Goal: Transaction & Acquisition: Purchase product/service

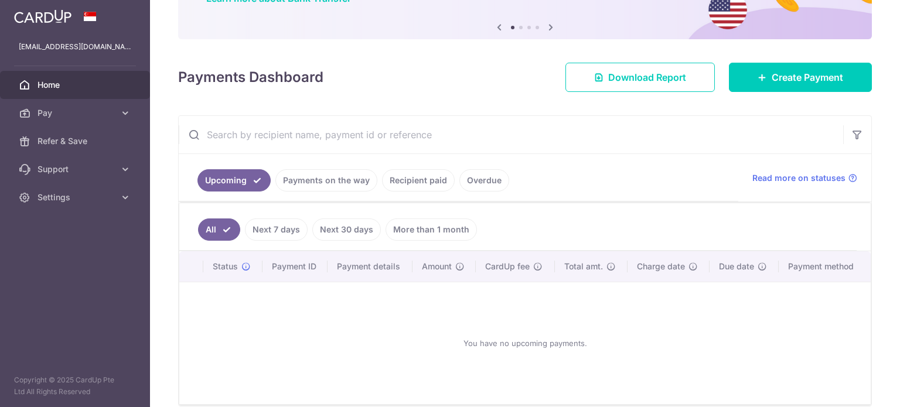
scroll to position [136, 0]
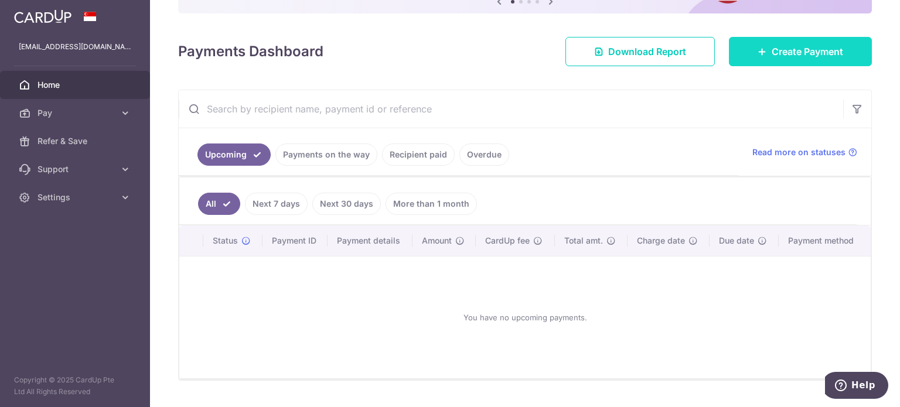
click at [788, 53] on span "Create Payment" at bounding box center [806, 52] width 71 height 14
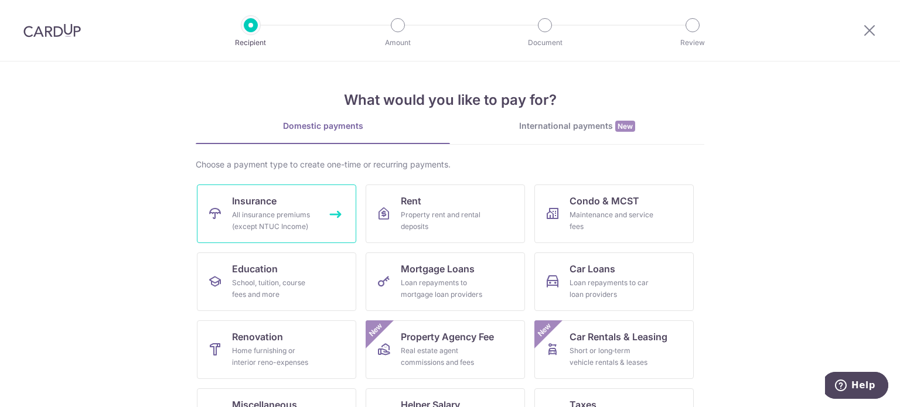
click at [276, 237] on link "Insurance All insurance premiums (except NTUC Income)" at bounding box center [276, 214] width 159 height 59
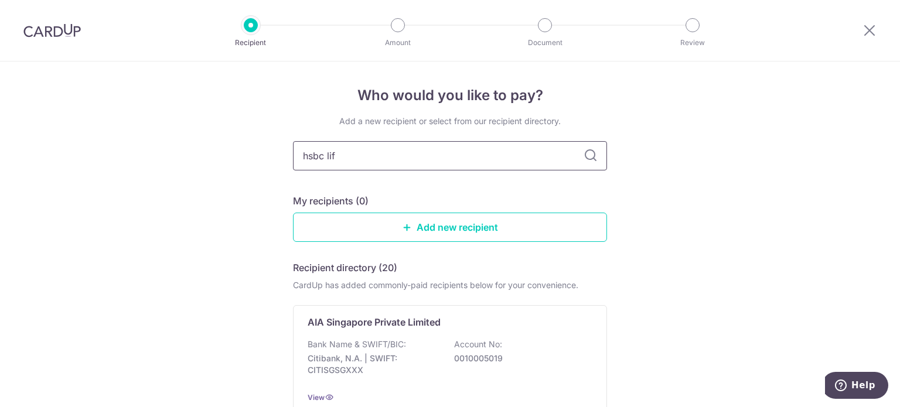
type input "hsbc life"
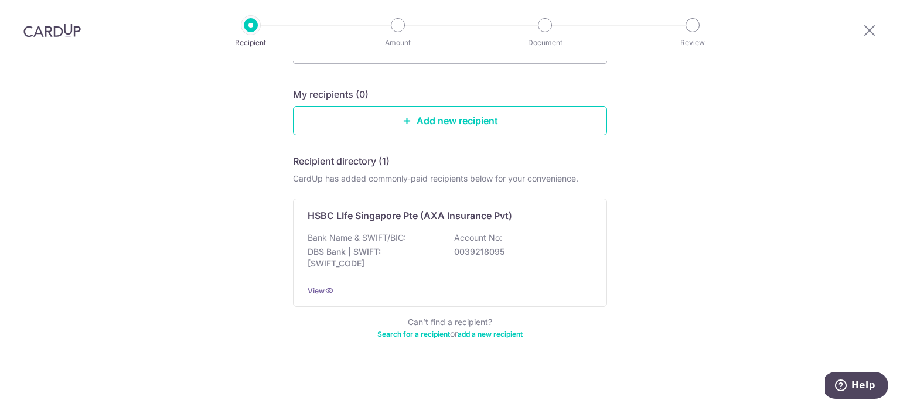
scroll to position [108, 0]
click at [591, 216] on div "HSBC LIfe Singapore Pte (AXA Insurance Pvt) Bank Name & SWIFT/BIC: DBS Bank | S…" at bounding box center [450, 251] width 314 height 108
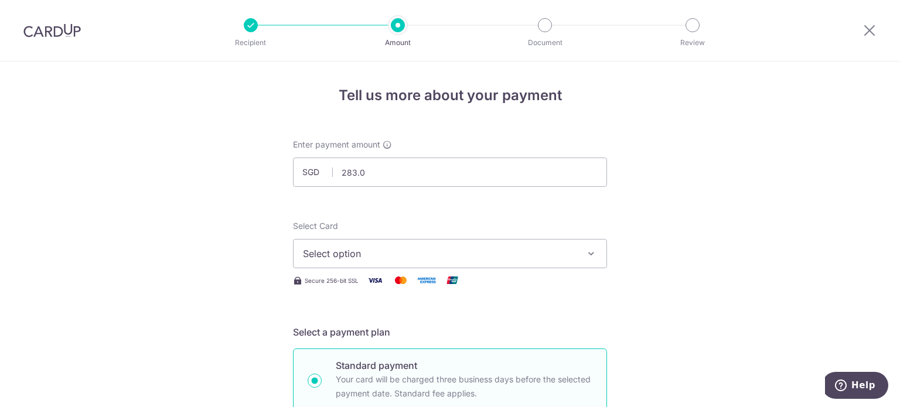
type input "283.03"
click at [585, 255] on icon "button" at bounding box center [591, 254] width 12 height 12
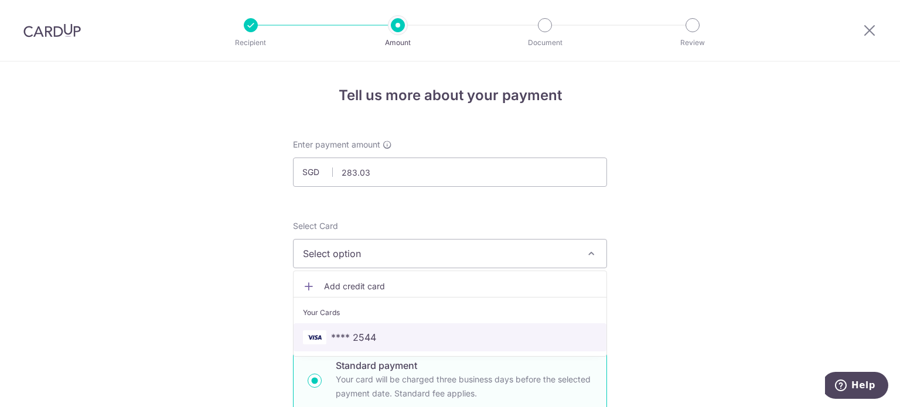
click at [398, 331] on span "**** 2544" at bounding box center [450, 337] width 294 height 14
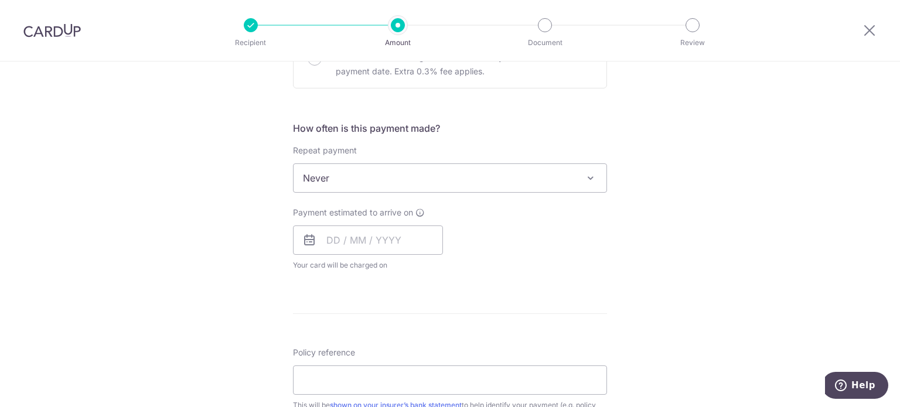
scroll to position [469, 0]
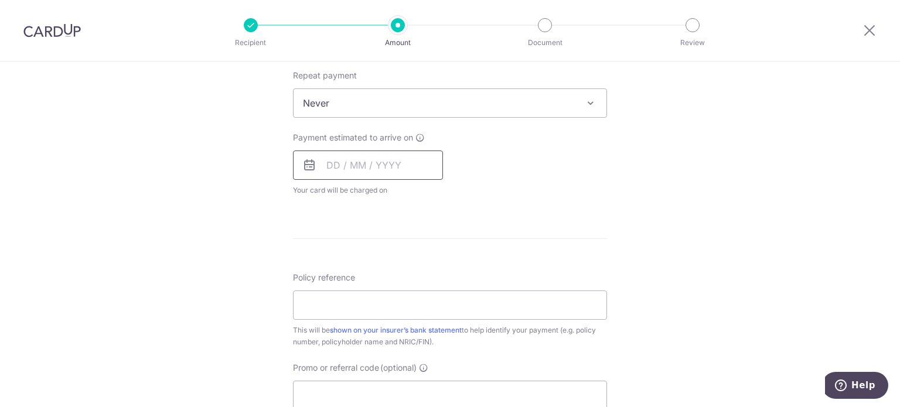
click at [392, 157] on input "text" at bounding box center [368, 165] width 150 height 29
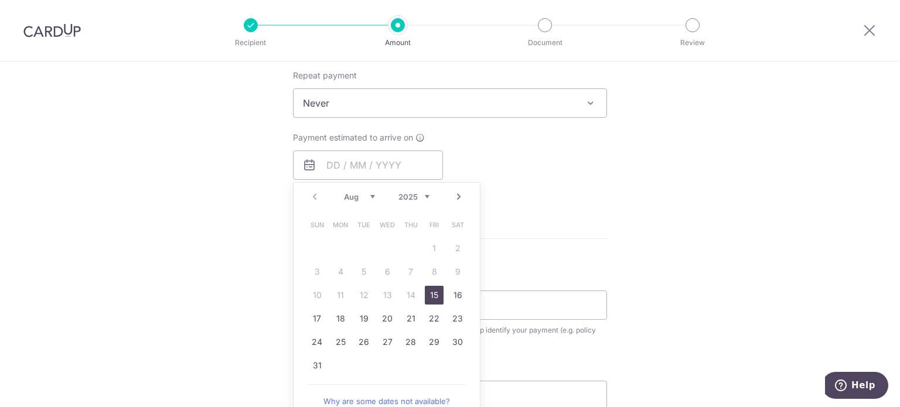
click at [431, 297] on link "15" at bounding box center [434, 295] width 19 height 19
type input "15/08/2025"
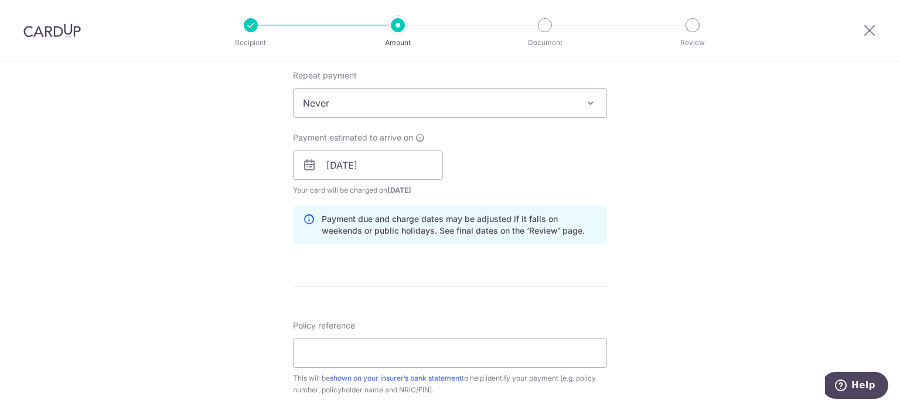
click at [753, 229] on div "Tell us more about your payment Enter payment amount SGD 283.03 283.03 Select C…" at bounding box center [450, 147] width 900 height 1108
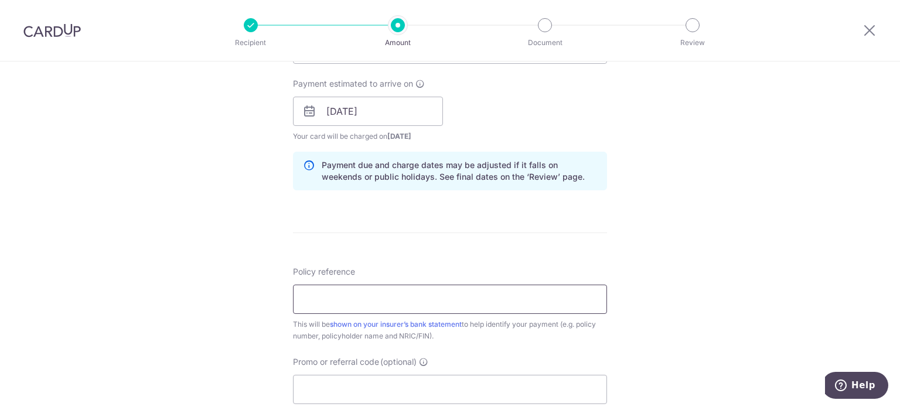
scroll to position [527, 0]
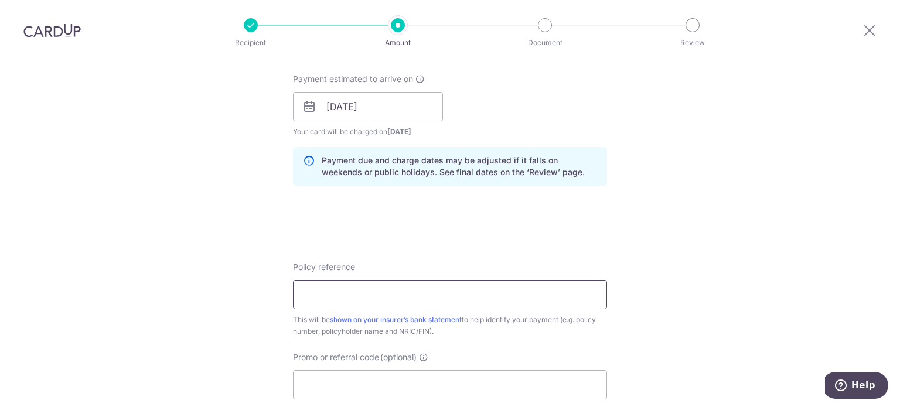
click at [364, 288] on input "Policy reference" at bounding box center [450, 294] width 314 height 29
drag, startPoint x: 320, startPoint y: 292, endPoint x: 385, endPoint y: 292, distance: 65.6
click at [385, 292] on input "501-7061127" at bounding box center [450, 294] width 314 height 29
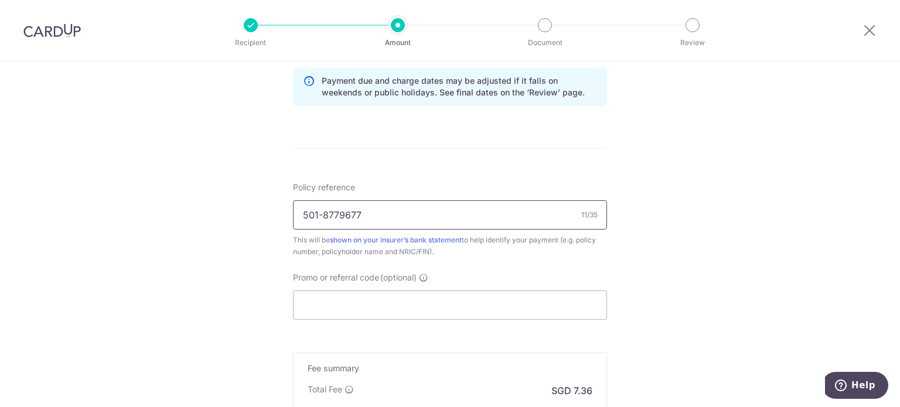
scroll to position [624, 0]
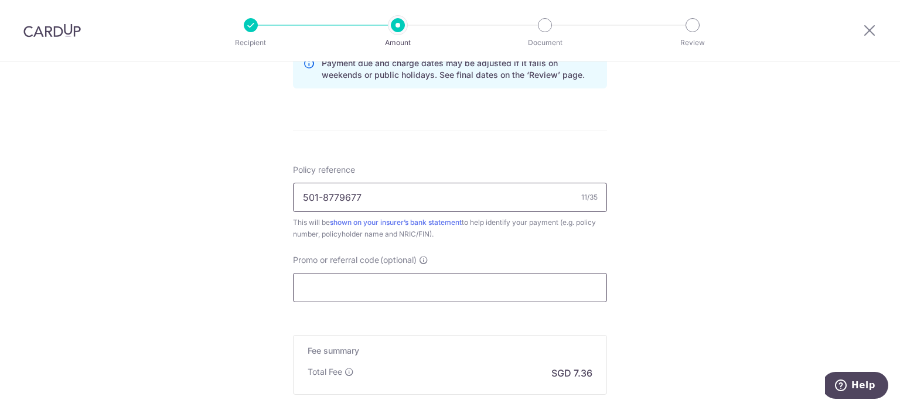
type input "501-8779677"
click at [445, 292] on input "Promo or referral code (optional)" at bounding box center [450, 287] width 314 height 29
paste input "OFF225"
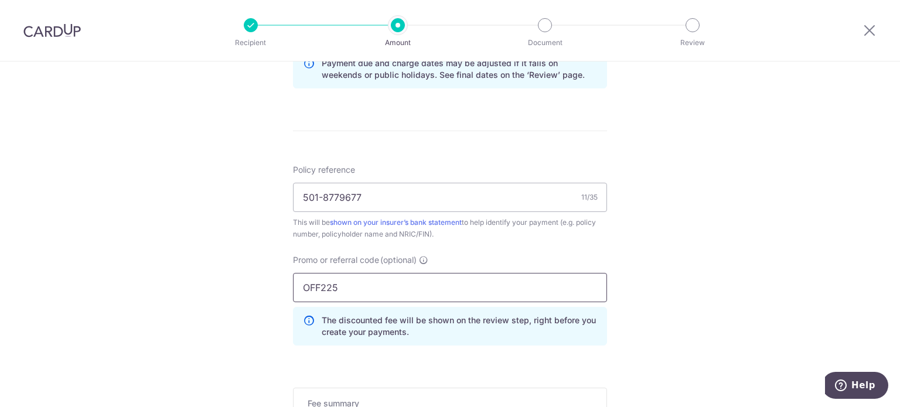
type input "OFF225"
click at [698, 316] on div "Tell us more about your payment Enter payment amount SGD 283.03 283.03 Select C…" at bounding box center [450, 17] width 900 height 1160
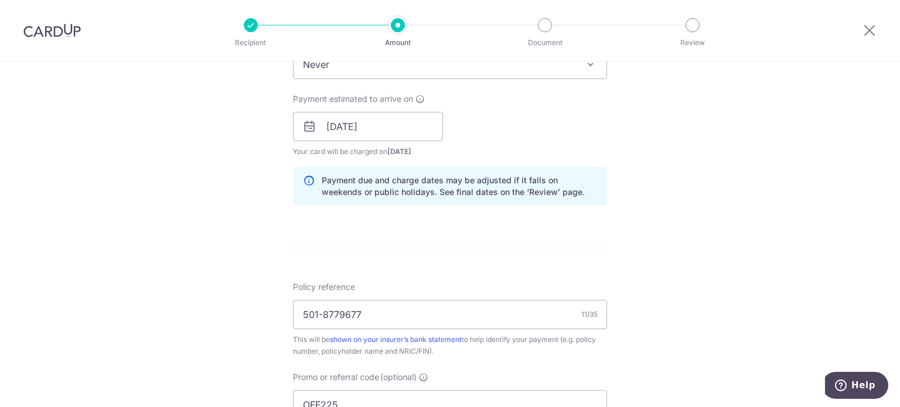
scroll to position [527, 0]
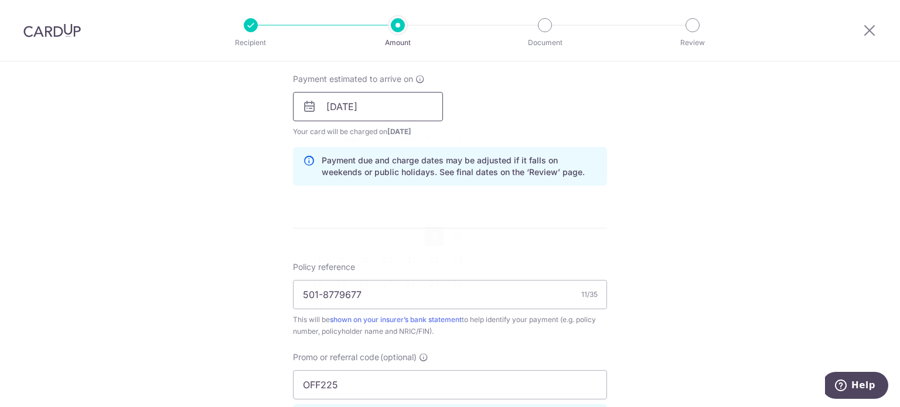
click at [361, 107] on input "15/08/2025" at bounding box center [368, 106] width 150 height 29
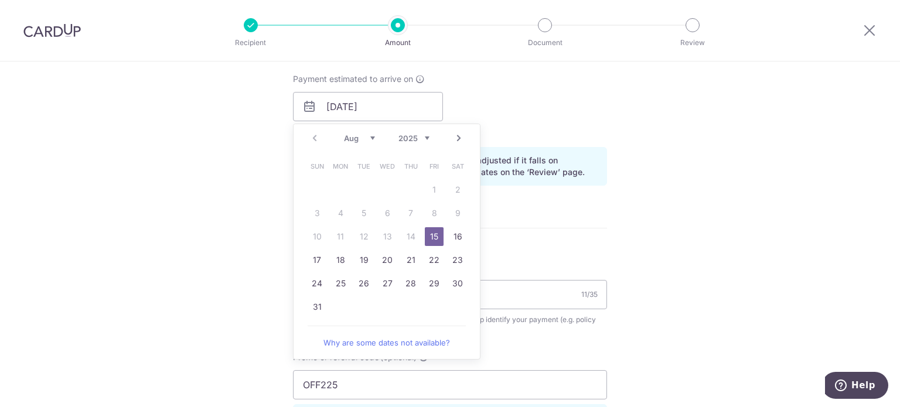
click at [432, 234] on link "15" at bounding box center [434, 236] width 19 height 19
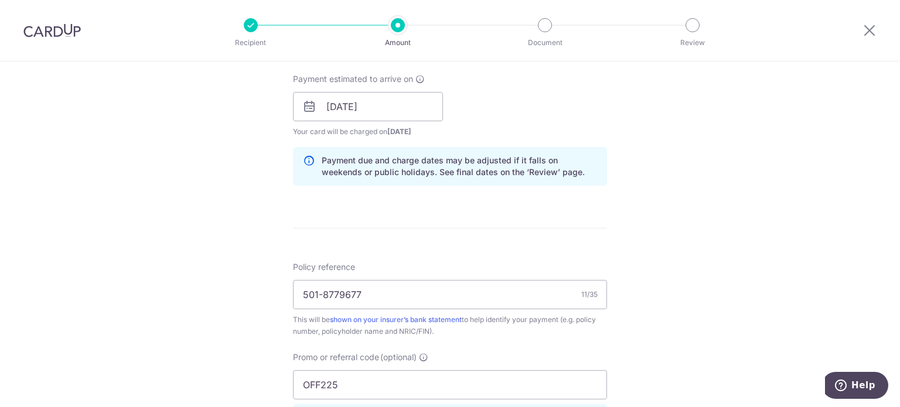
click at [674, 199] on div "Tell us more about your payment Enter payment amount SGD 283.03 283.03 Select C…" at bounding box center [450, 114] width 900 height 1160
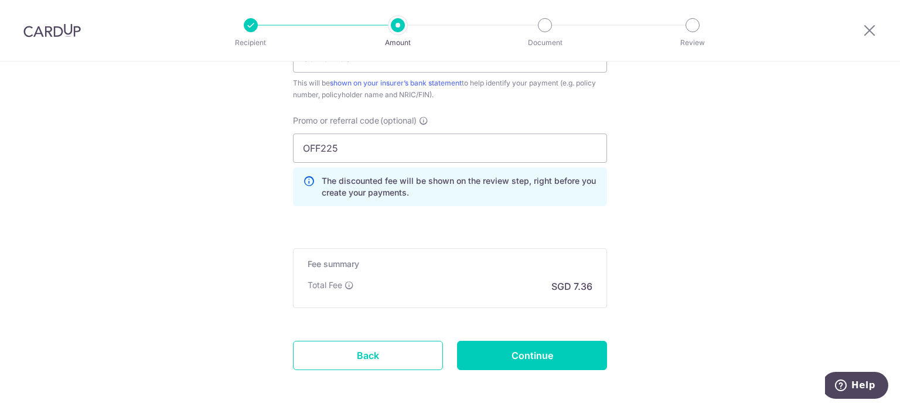
scroll to position [800, 0]
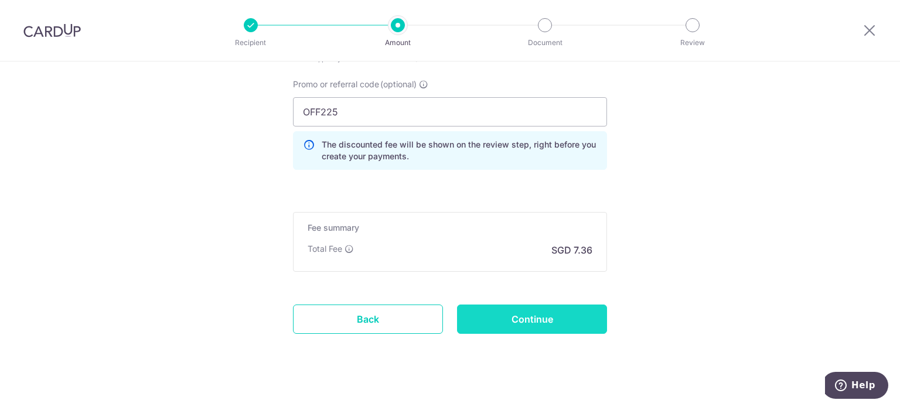
click at [518, 314] on input "Continue" at bounding box center [532, 319] width 150 height 29
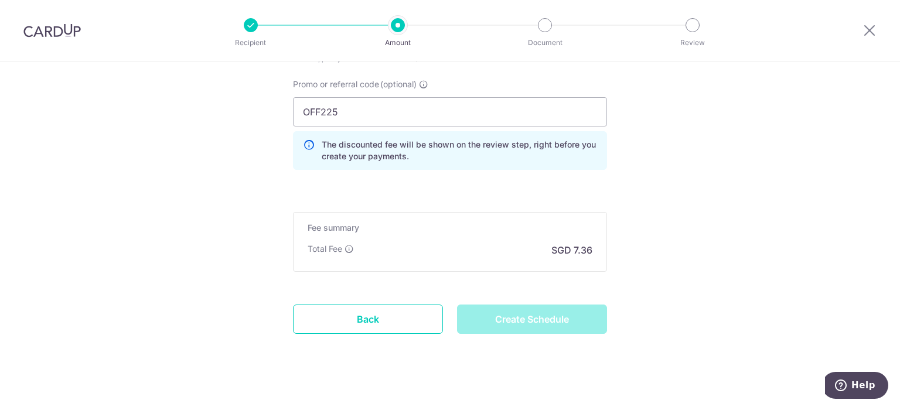
type input "Create Schedule"
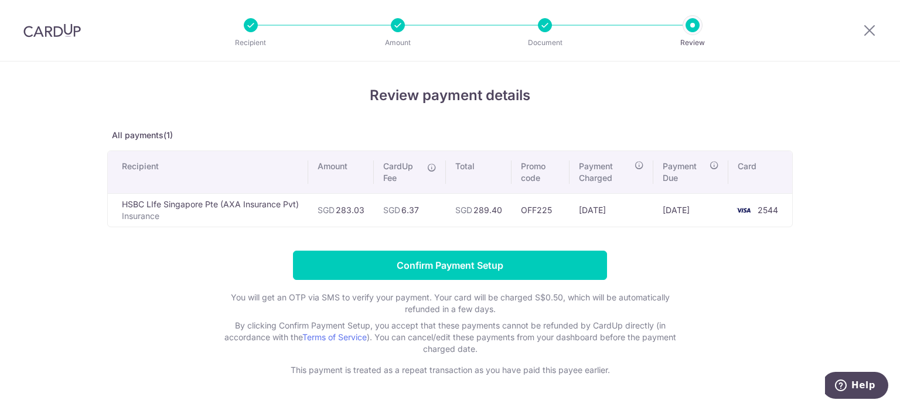
scroll to position [19, 0]
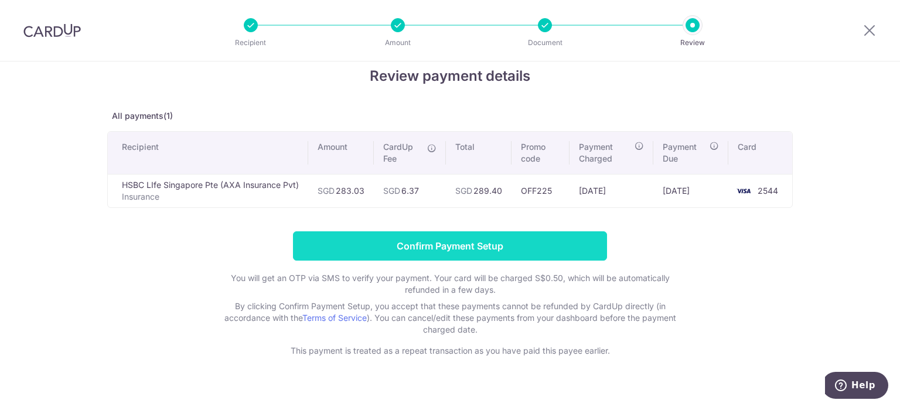
click at [484, 250] on input "Confirm Payment Setup" at bounding box center [450, 245] width 314 height 29
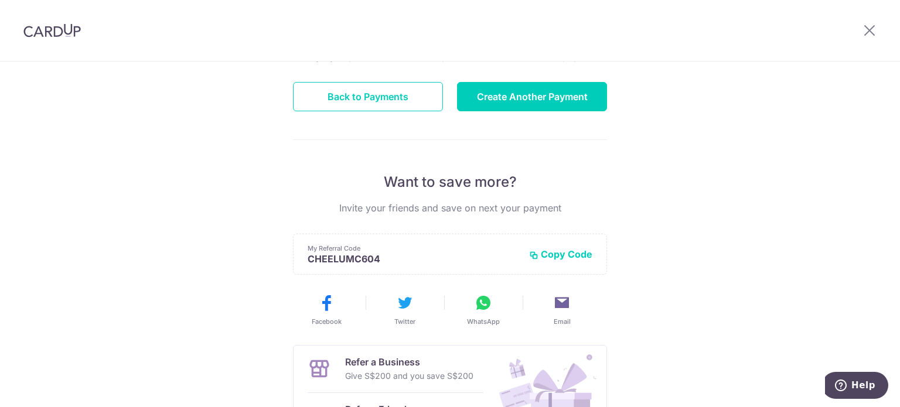
scroll to position [117, 0]
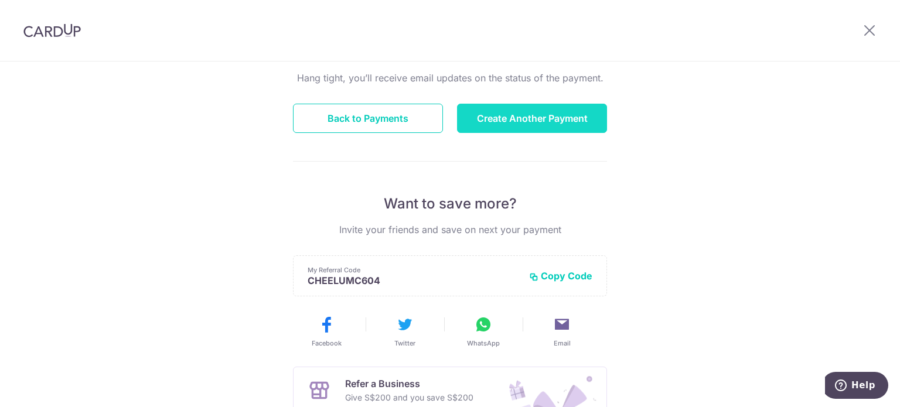
click at [532, 125] on button "Create Another Payment" at bounding box center [532, 118] width 150 height 29
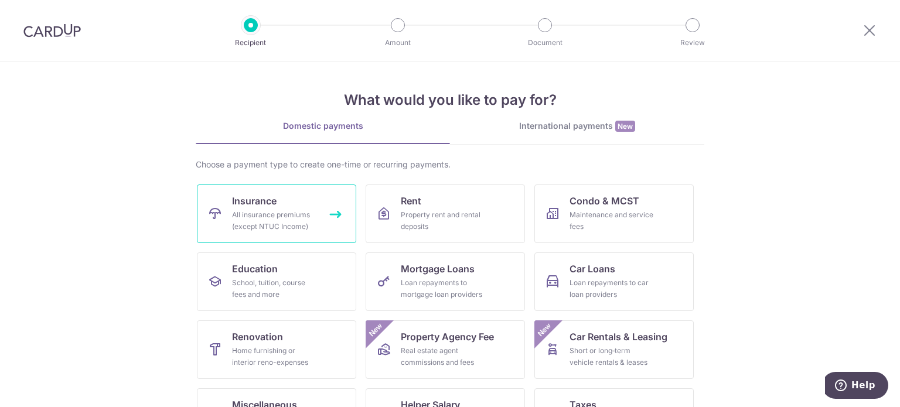
click at [293, 205] on link "Insurance All insurance premiums (except NTUC Income)" at bounding box center [276, 214] width 159 height 59
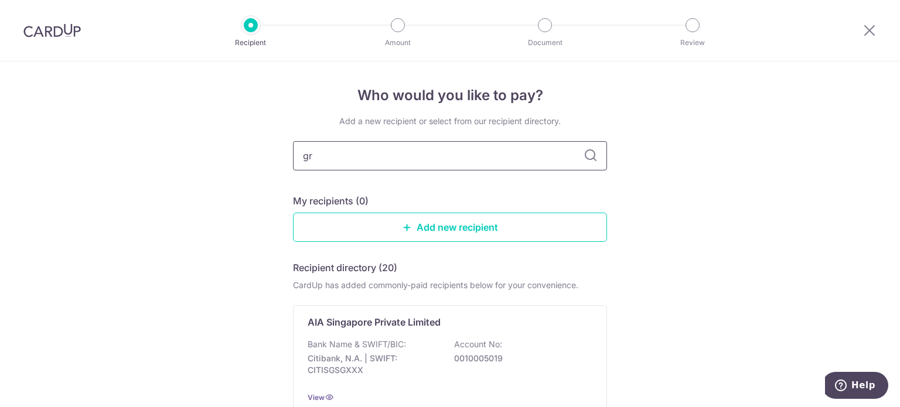
type input "gre"
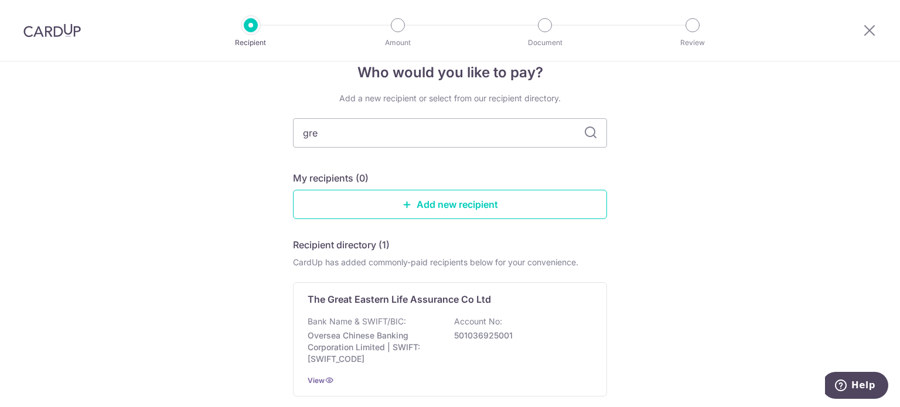
scroll to position [16, 0]
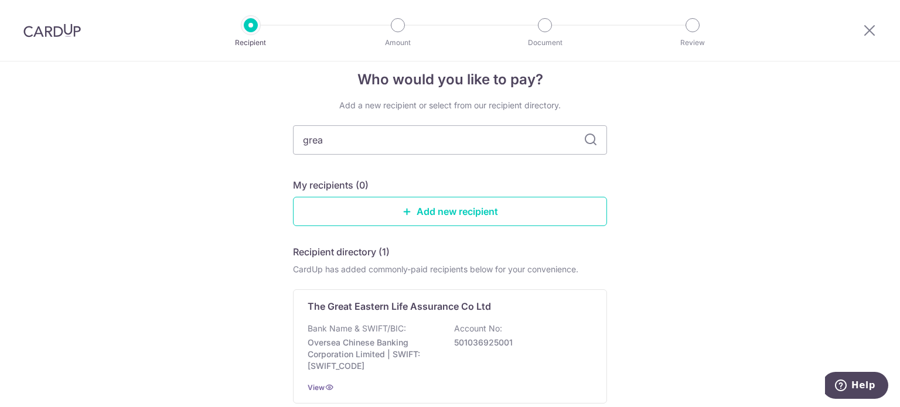
type input "great eastern"
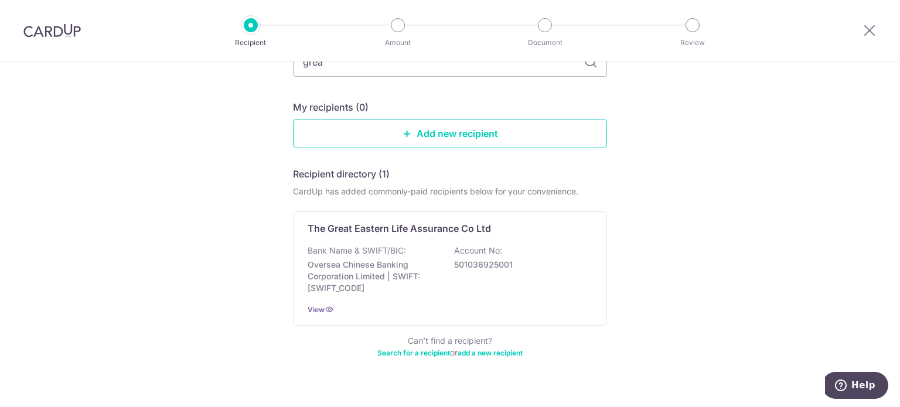
scroll to position [80, 0]
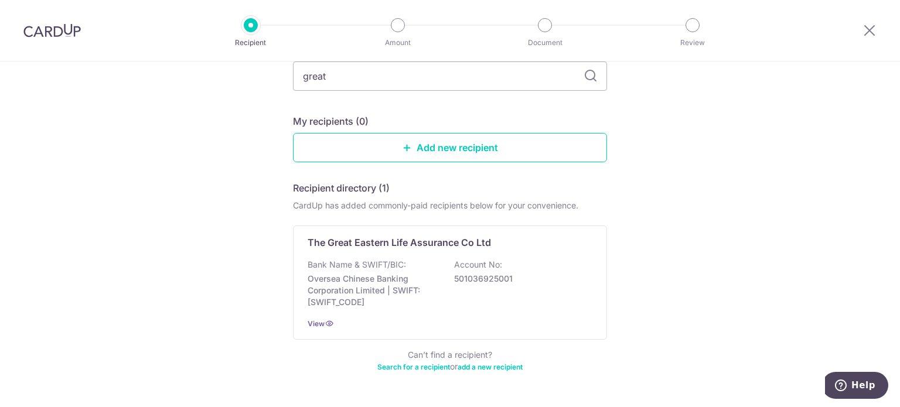
type input "great eastern"
click at [594, 240] on div "The Great Eastern Life Assurance Co Ltd Bank Name & SWIFT/BIC: Oversea Chinese …" at bounding box center [450, 283] width 314 height 114
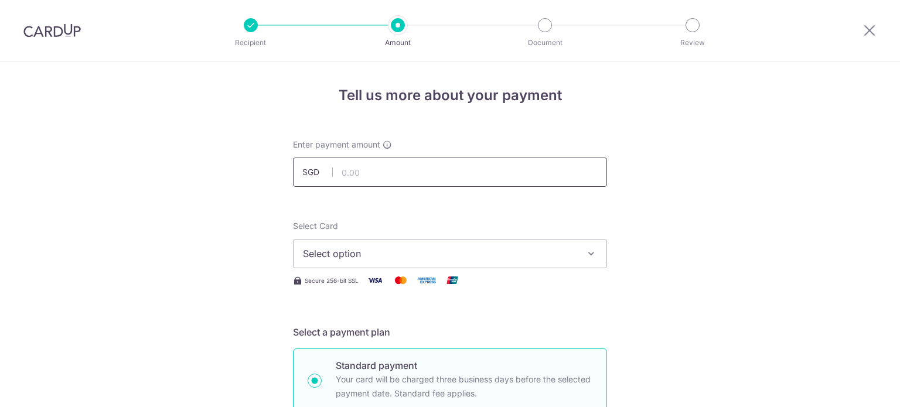
drag, startPoint x: 0, startPoint y: 0, endPoint x: 370, endPoint y: 175, distance: 409.5
click at [370, 175] on input "text" at bounding box center [450, 172] width 314 height 29
type input "240.01"
click at [408, 252] on span "Select option" at bounding box center [439, 254] width 273 height 14
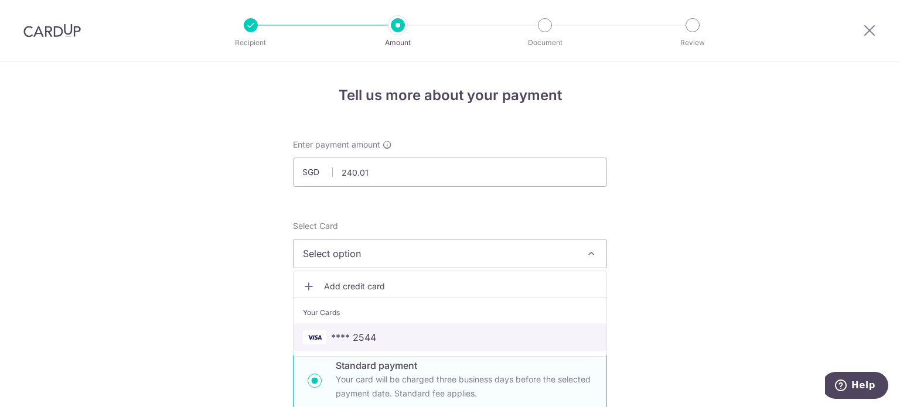
click at [375, 333] on span "**** 2544" at bounding box center [450, 337] width 294 height 14
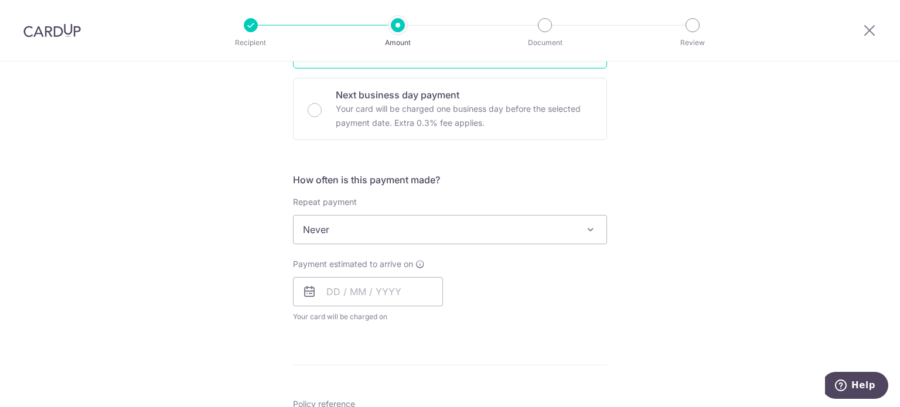
scroll to position [351, 0]
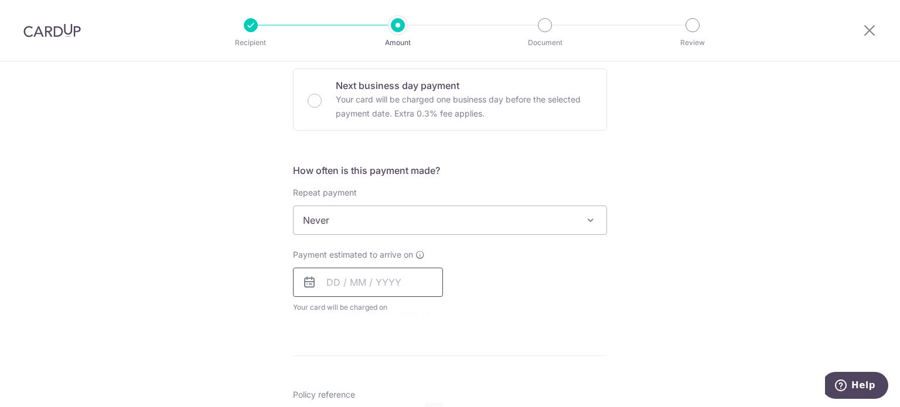
click at [365, 283] on input "text" at bounding box center [368, 282] width 150 height 29
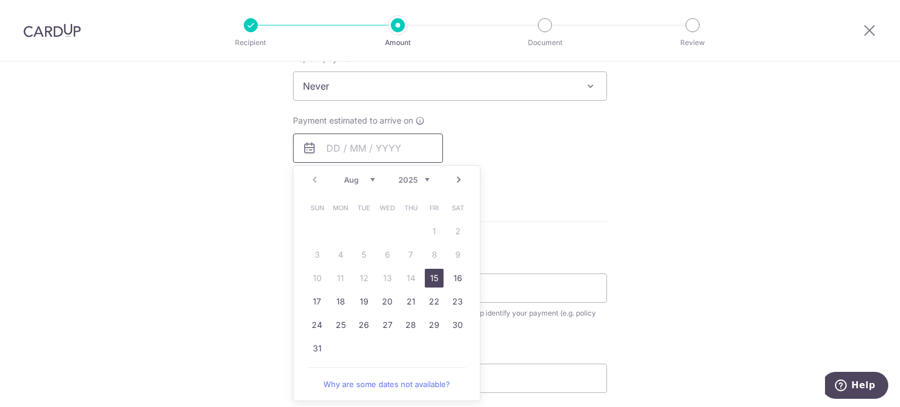
scroll to position [488, 0]
click at [427, 272] on link "15" at bounding box center [434, 276] width 19 height 19
type input "15/08/2025"
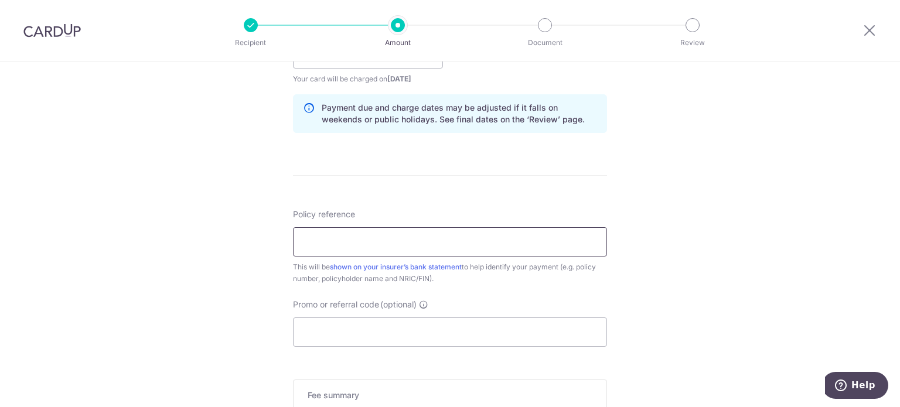
scroll to position [586, 0]
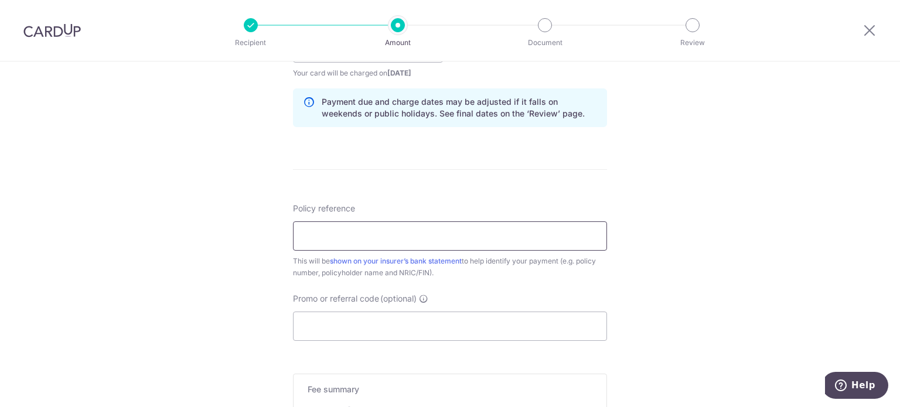
click at [388, 223] on input "Policy reference" at bounding box center [450, 235] width 314 height 29
type input "0214482180"
click at [473, 323] on input "Promo or referral code (optional)" at bounding box center [450, 326] width 314 height 29
paste input "OFF225"
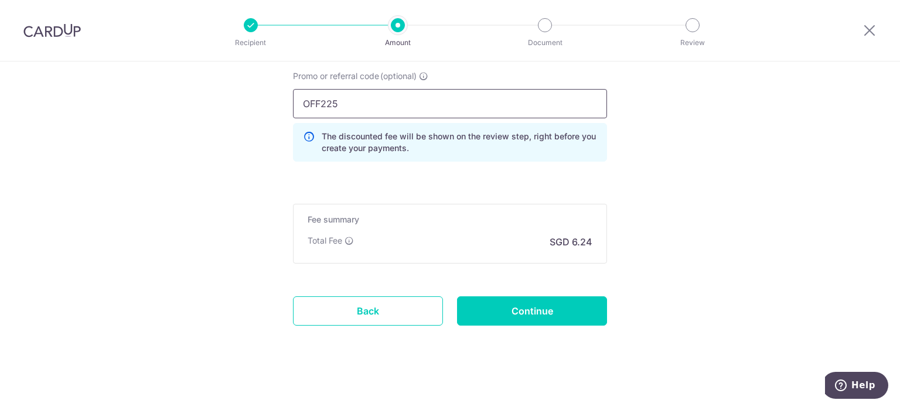
scroll to position [813, 0]
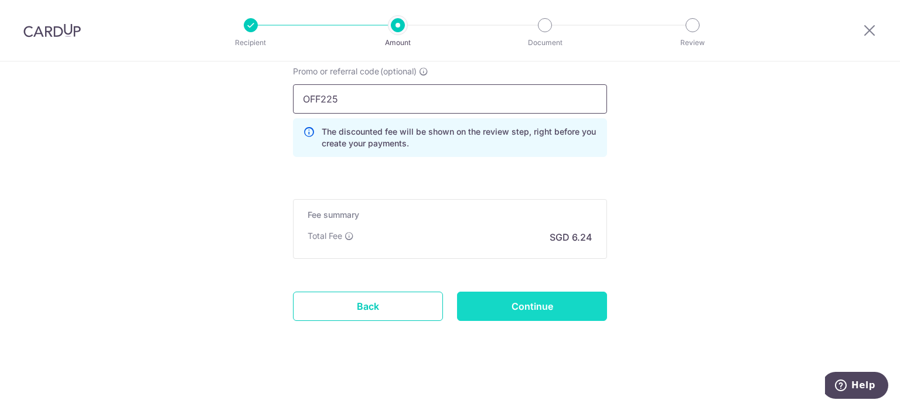
type input "OFF225"
click at [591, 302] on input "Continue" at bounding box center [532, 306] width 150 height 29
type input "Create Schedule"
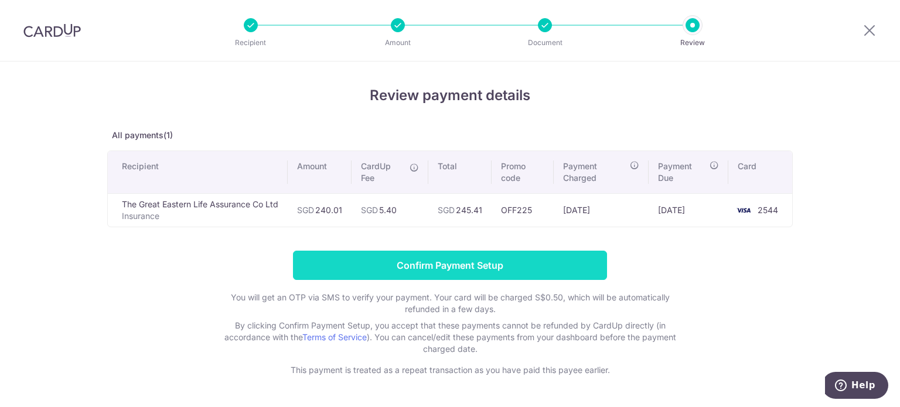
click at [513, 262] on input "Confirm Payment Setup" at bounding box center [450, 265] width 314 height 29
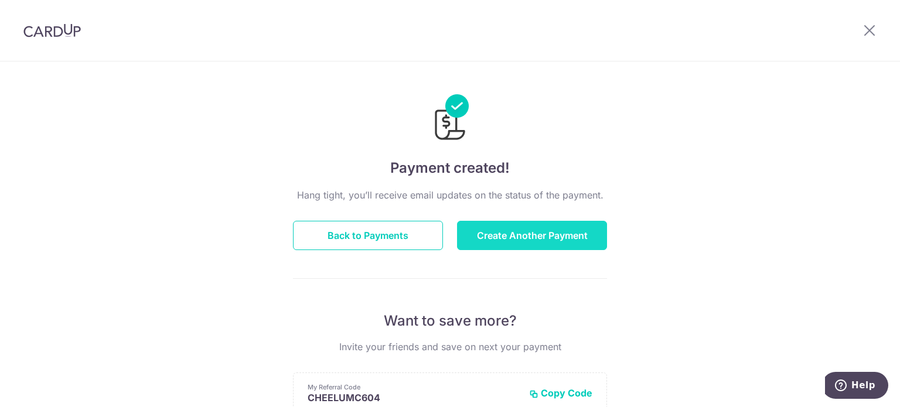
click at [493, 241] on button "Create Another Payment" at bounding box center [532, 235] width 150 height 29
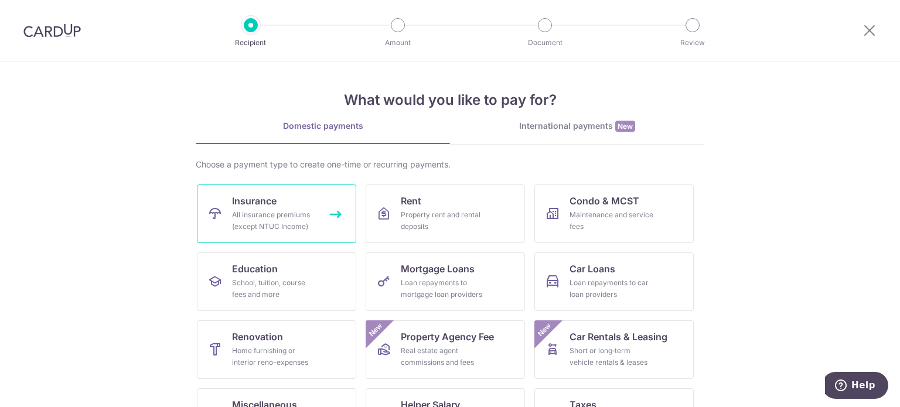
click at [232, 218] on div "All insurance premiums (except NTUC Income)" at bounding box center [274, 220] width 84 height 23
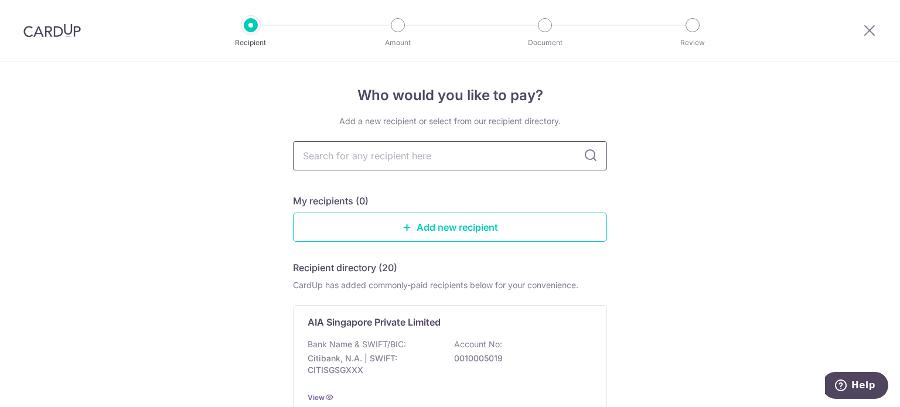
click at [370, 163] on input "text" at bounding box center [450, 155] width 314 height 29
type input "gre"
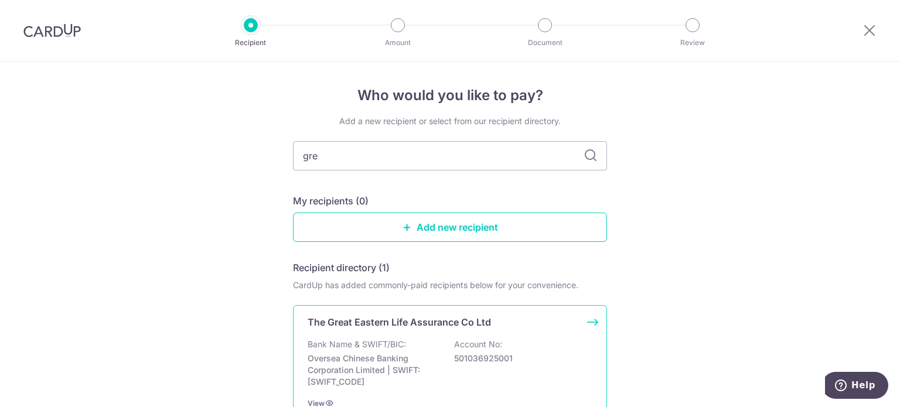
click at [374, 319] on p "The Great Eastern Life Assurance Co Ltd" at bounding box center [399, 322] width 183 height 14
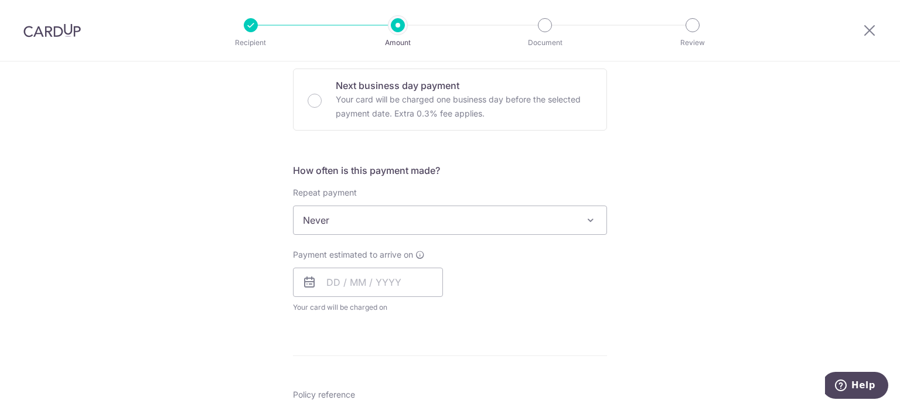
scroll to position [488, 0]
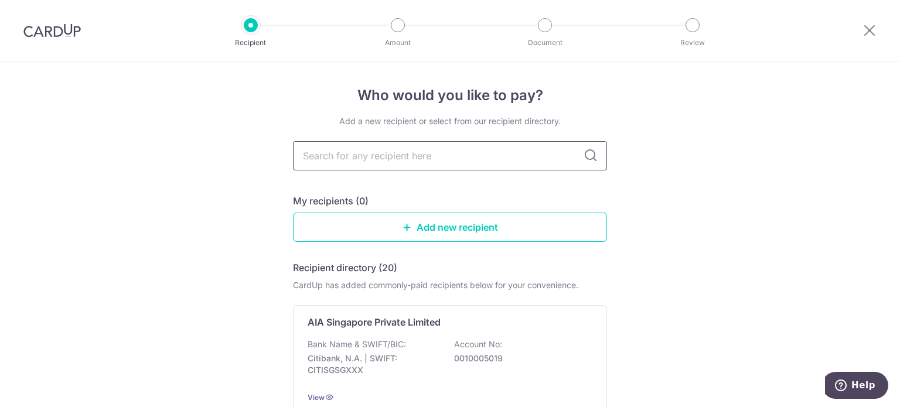
click at [447, 158] on input "text" at bounding box center [450, 155] width 314 height 29
type input "great"
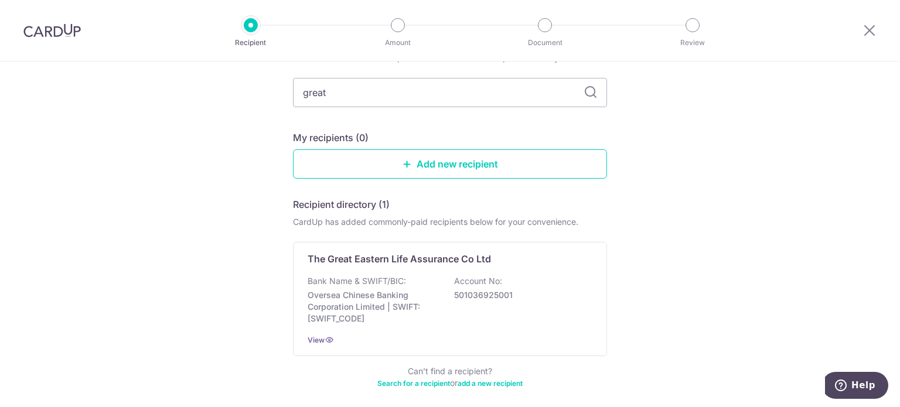
scroll to position [97, 0]
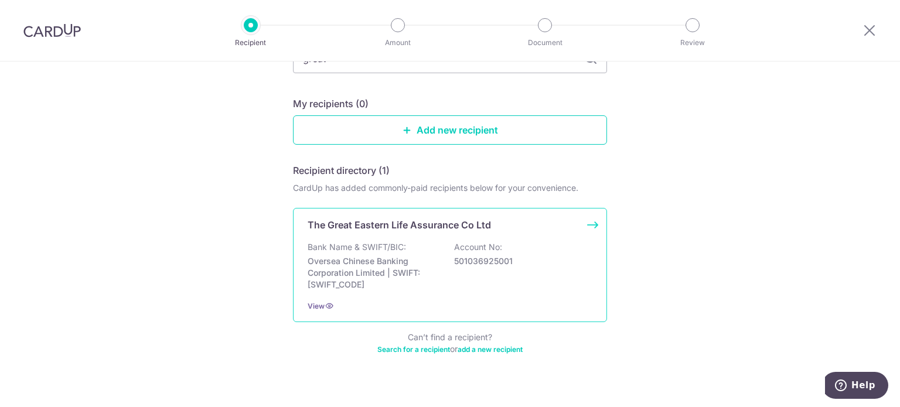
click at [591, 226] on div "The Great Eastern Life Assurance Co Ltd Bank Name & SWIFT/BIC: Oversea Chinese …" at bounding box center [450, 265] width 314 height 114
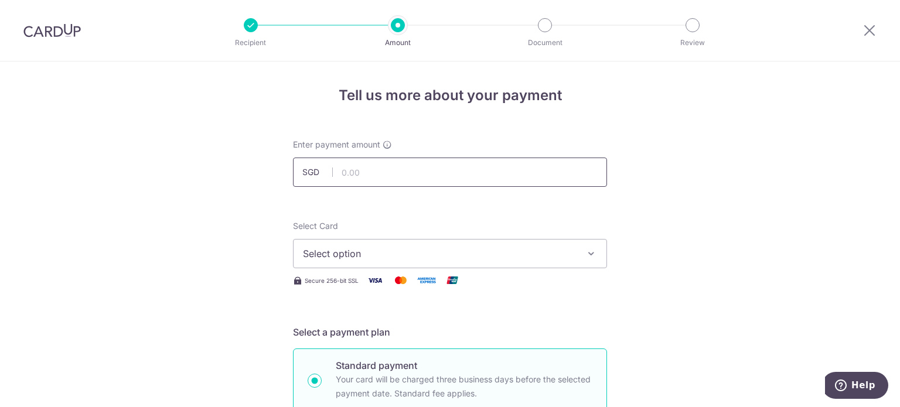
click at [451, 176] on input "text" at bounding box center [450, 172] width 314 height 29
type input "529.72"
click at [429, 258] on span "Select option" at bounding box center [439, 254] width 273 height 14
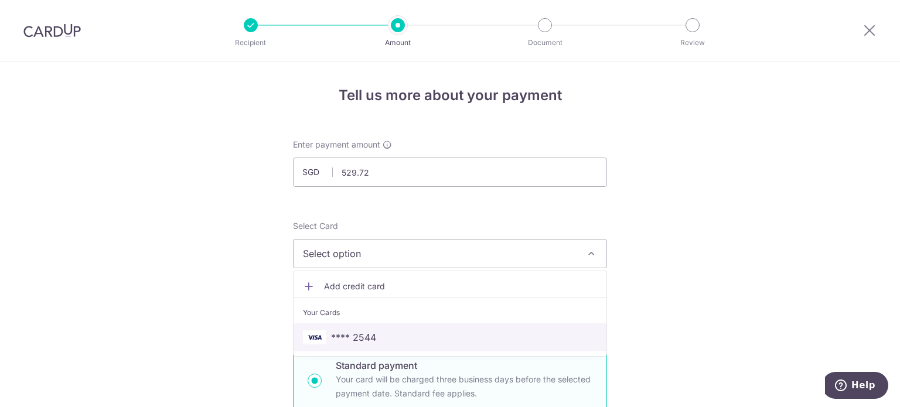
click at [381, 336] on span "**** 2544" at bounding box center [450, 337] width 294 height 14
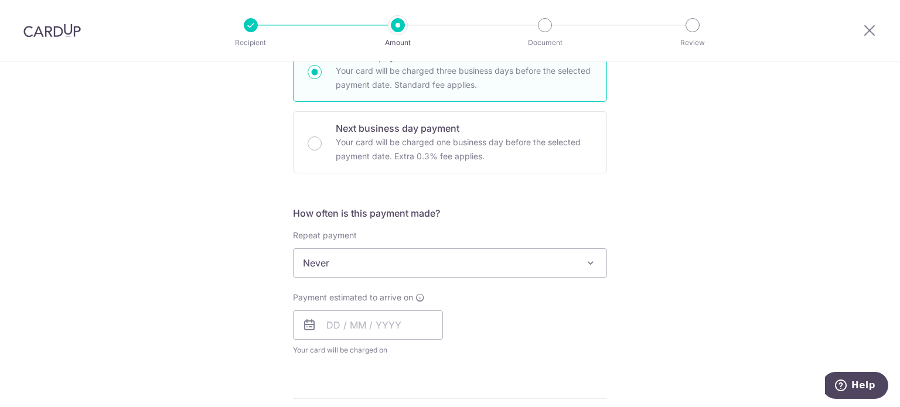
scroll to position [332, 0]
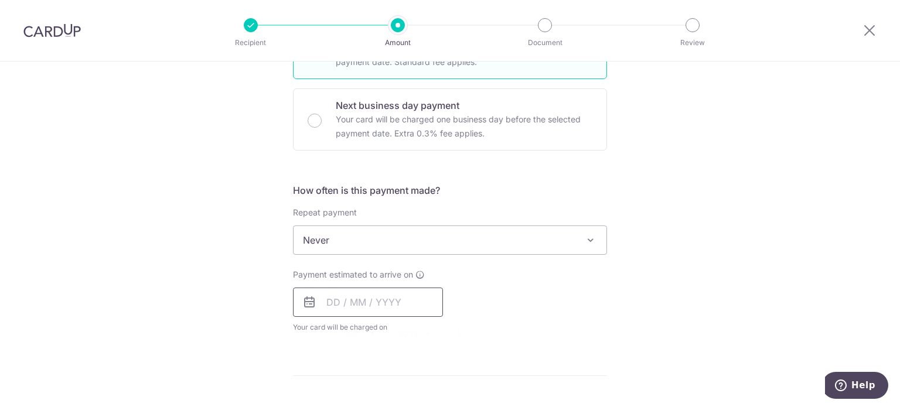
click at [399, 297] on input "text" at bounding box center [368, 302] width 150 height 29
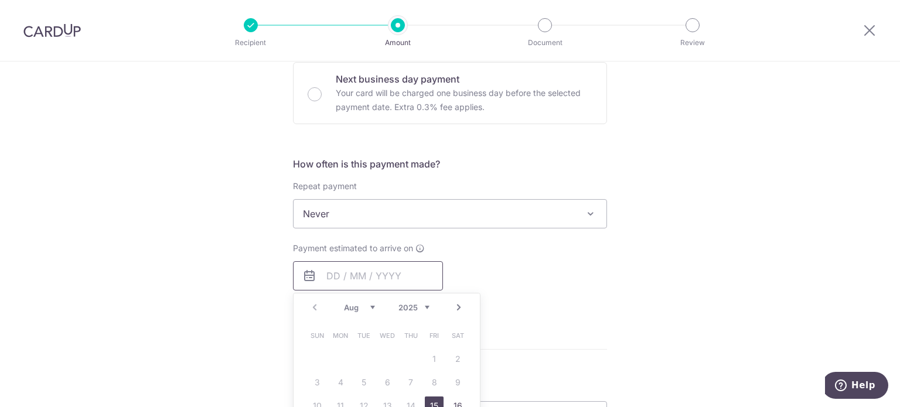
scroll to position [469, 0]
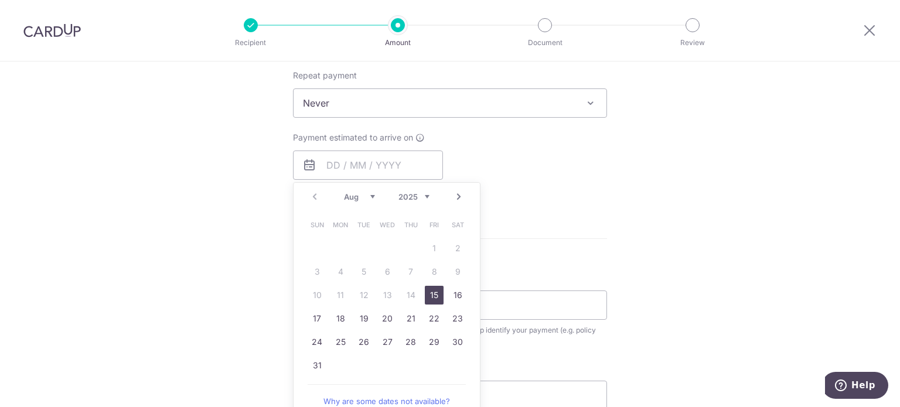
click at [433, 298] on link "15" at bounding box center [434, 295] width 19 height 19
type input "15/08/2025"
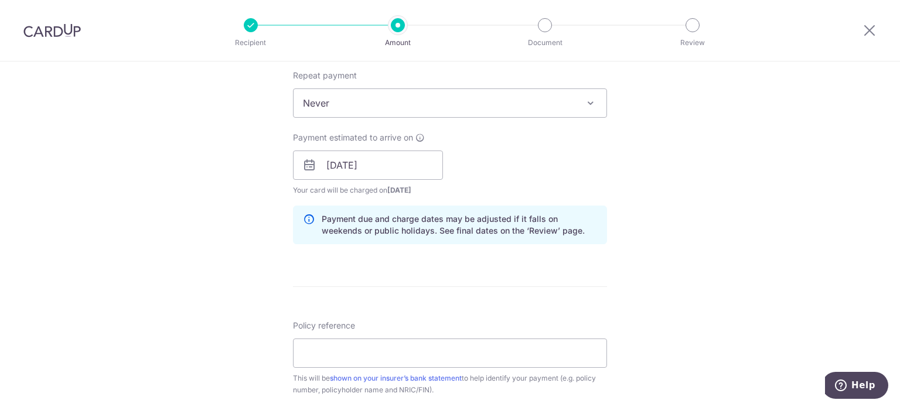
click at [685, 265] on div "Tell us more about your payment Enter payment amount SGD 529.72 529.72 Select C…" at bounding box center [450, 147] width 900 height 1108
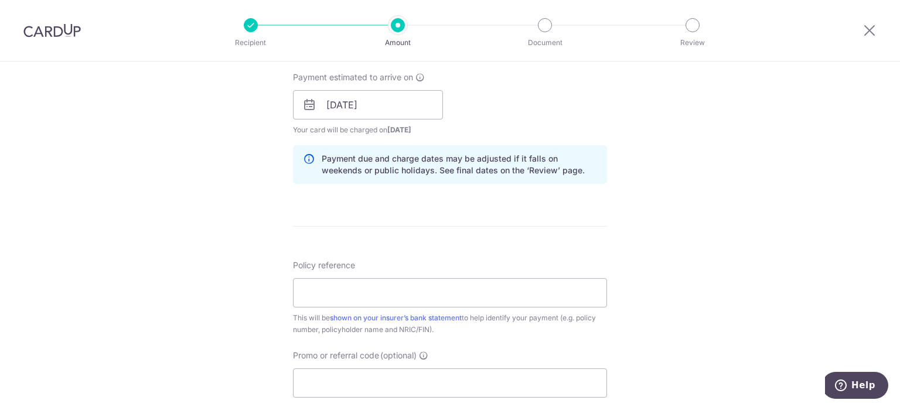
scroll to position [547, 0]
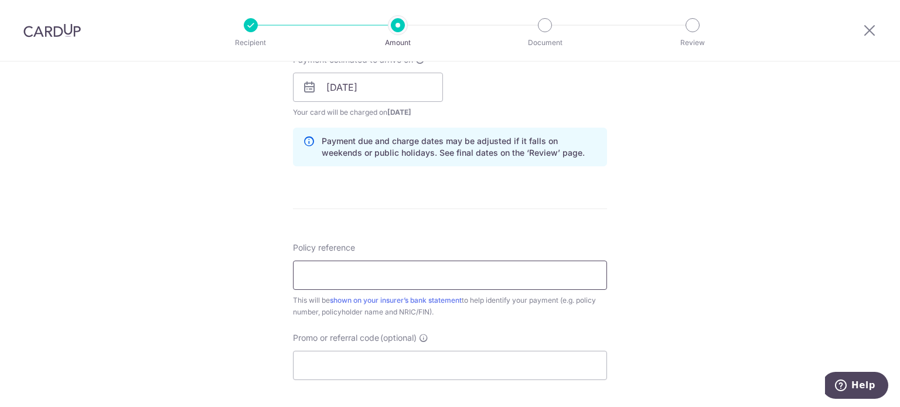
click at [424, 283] on input "Policy reference" at bounding box center [450, 275] width 314 height 29
type input "0214483461"
click at [496, 363] on input "Promo or referral code (optional)" at bounding box center [450, 365] width 314 height 29
paste input "OFF225"
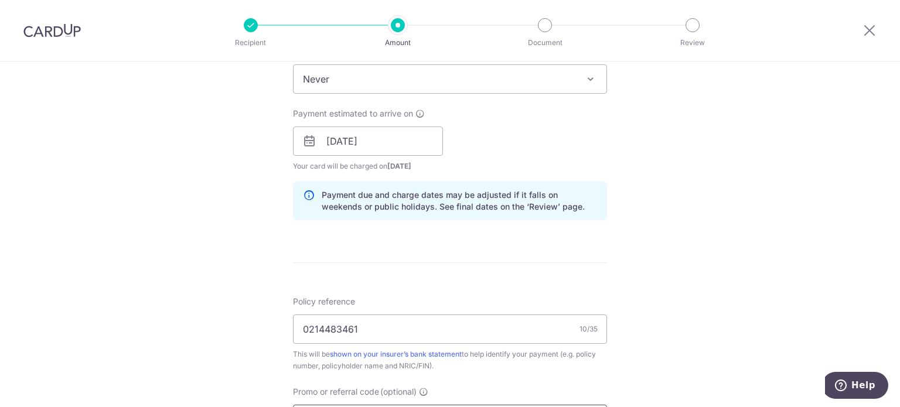
scroll to position [566, 0]
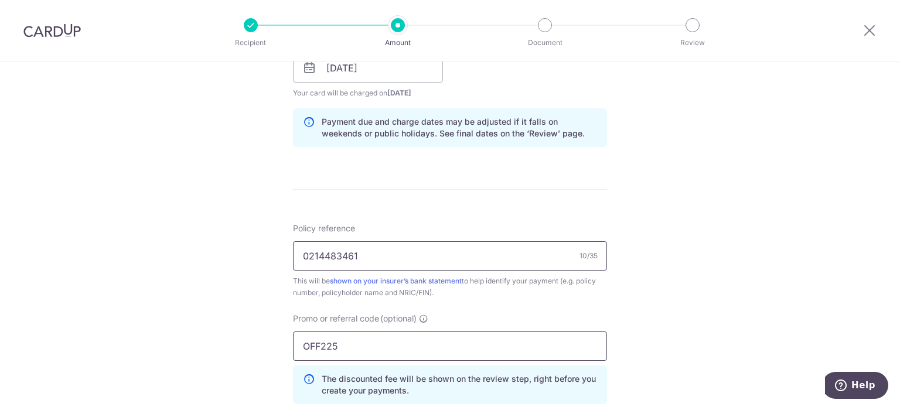
type input "OFF225"
click at [295, 256] on input "0214483461" at bounding box center [450, 255] width 314 height 29
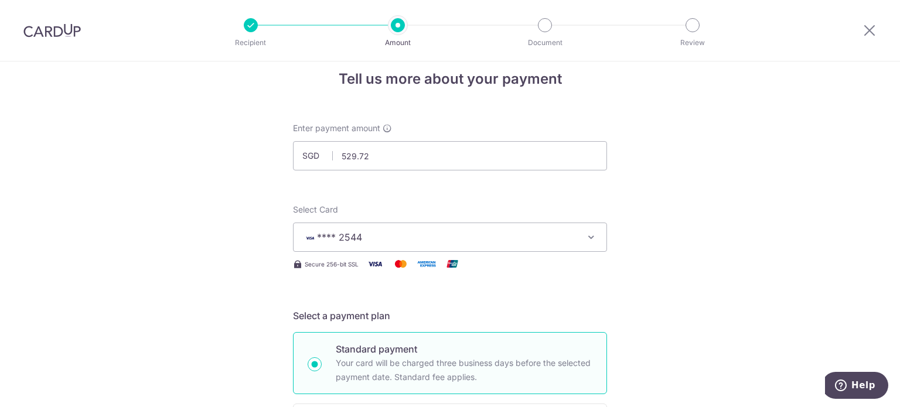
scroll to position [0, 0]
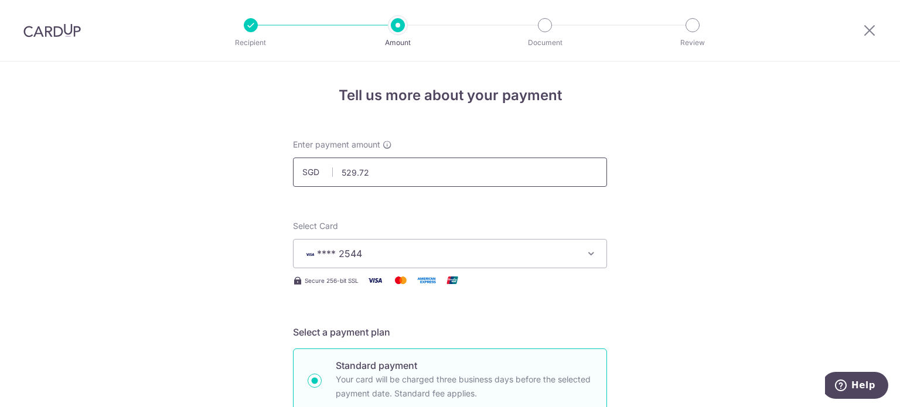
drag, startPoint x: 340, startPoint y: 171, endPoint x: 369, endPoint y: 166, distance: 29.8
click at [369, 166] on input "529.72" at bounding box center [450, 172] width 314 height 29
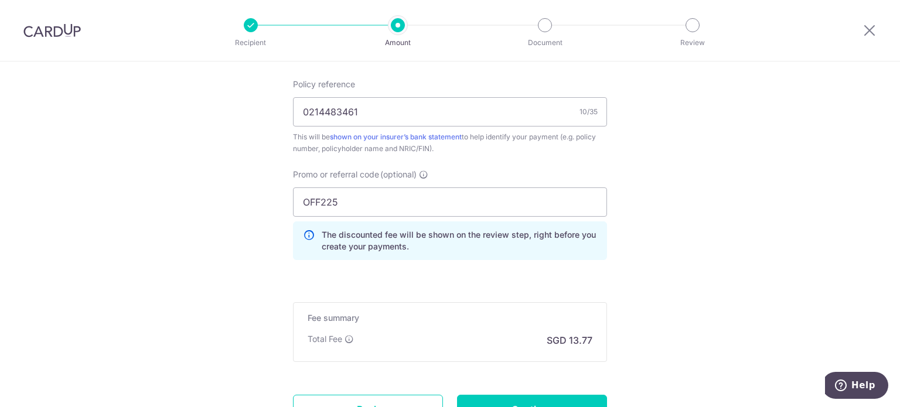
scroll to position [761, 0]
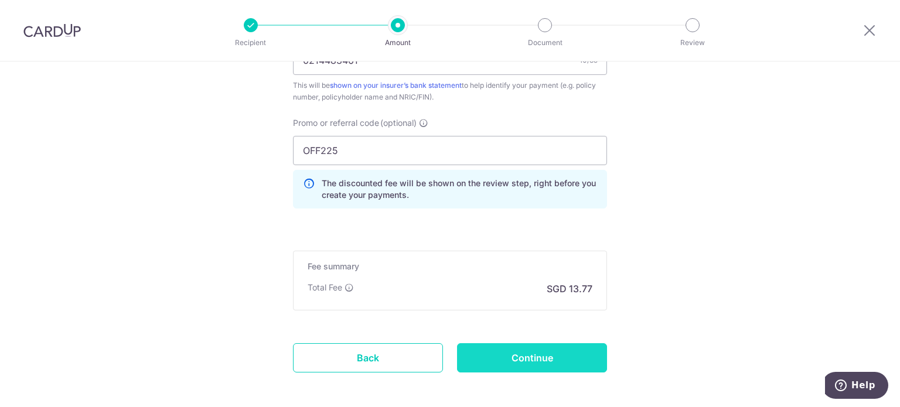
click at [534, 351] on input "Continue" at bounding box center [532, 357] width 150 height 29
type input "Create Schedule"
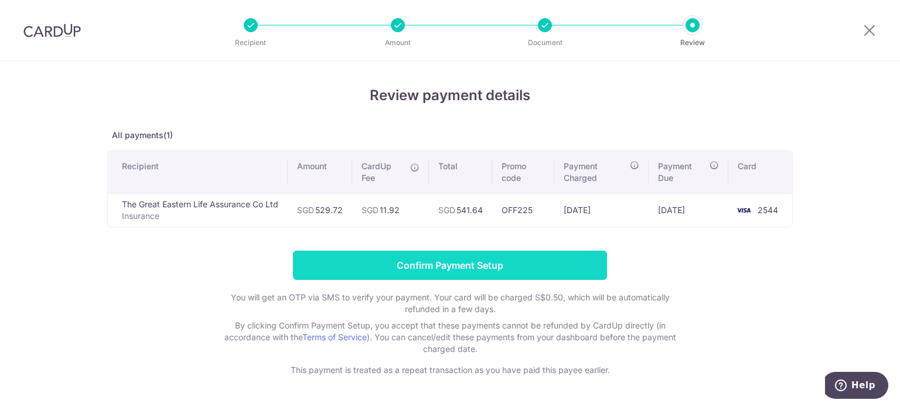
click at [537, 265] on input "Confirm Payment Setup" at bounding box center [450, 265] width 314 height 29
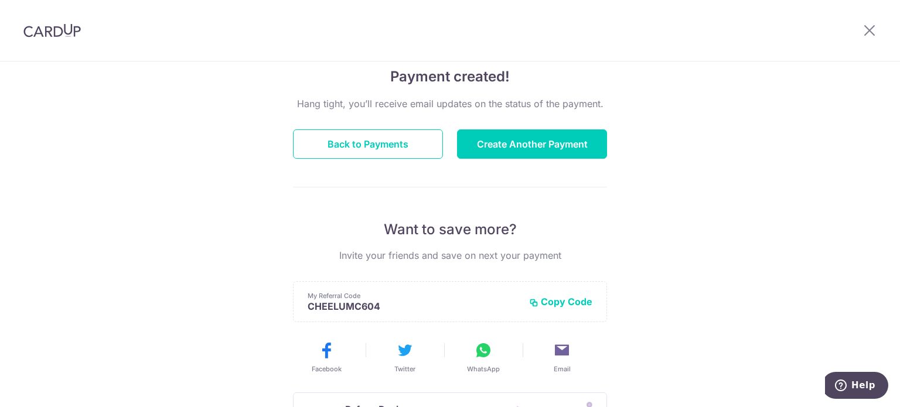
scroll to position [97, 0]
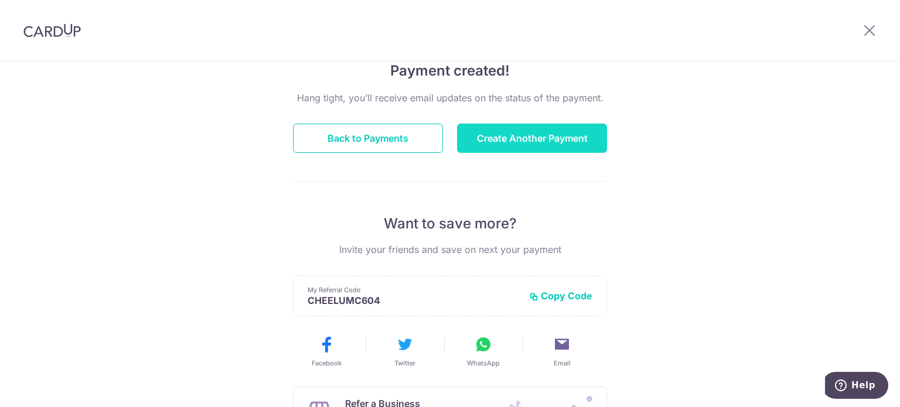
click at [480, 144] on button "Create Another Payment" at bounding box center [532, 138] width 150 height 29
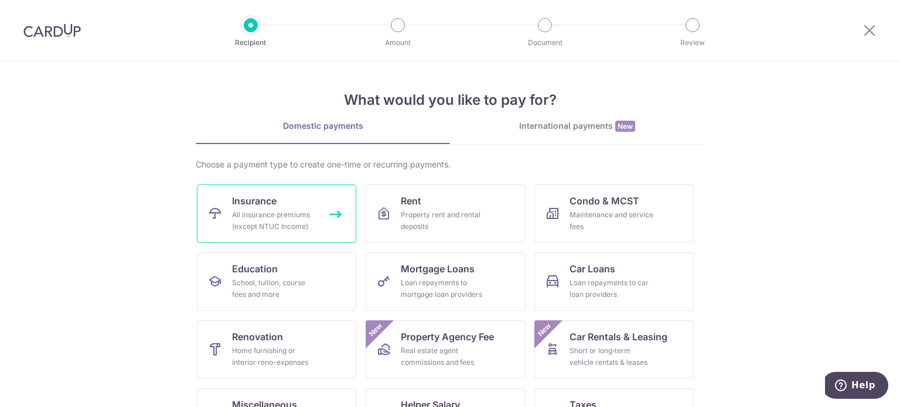
click at [279, 224] on div "All insurance premiums (except NTUC Income)" at bounding box center [274, 220] width 84 height 23
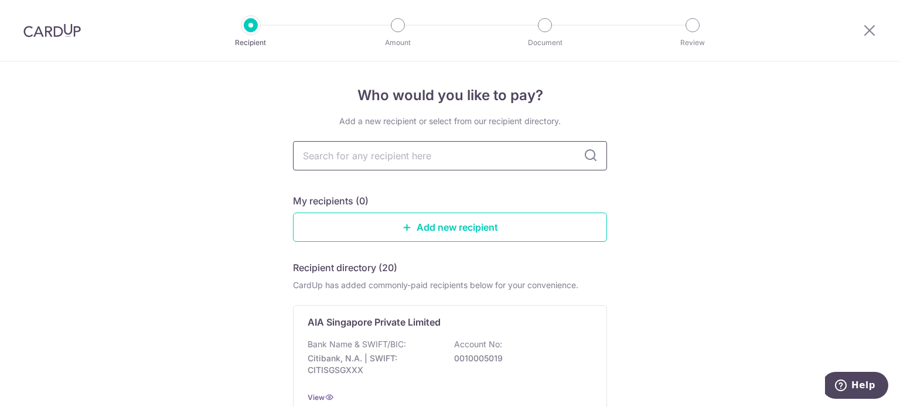
click at [431, 159] on input "text" at bounding box center [450, 155] width 314 height 29
type input "great eastern"
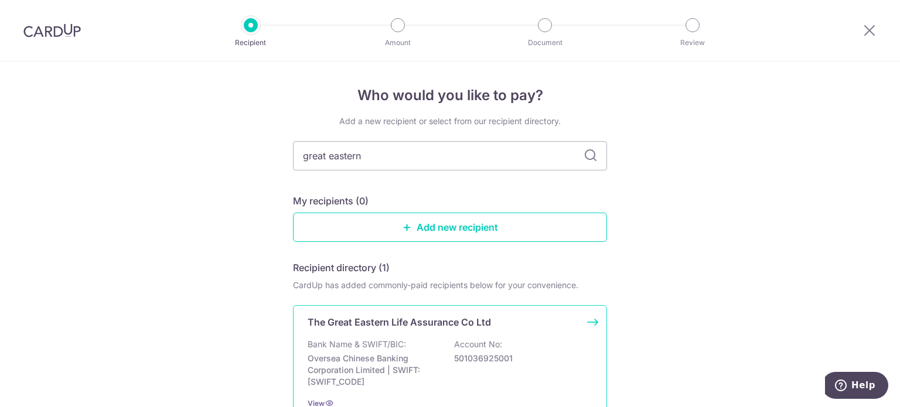
click at [588, 325] on div "The Great Eastern Life Assurance Co Ltd Bank Name & SWIFT/BIC: Oversea Chinese …" at bounding box center [450, 362] width 314 height 114
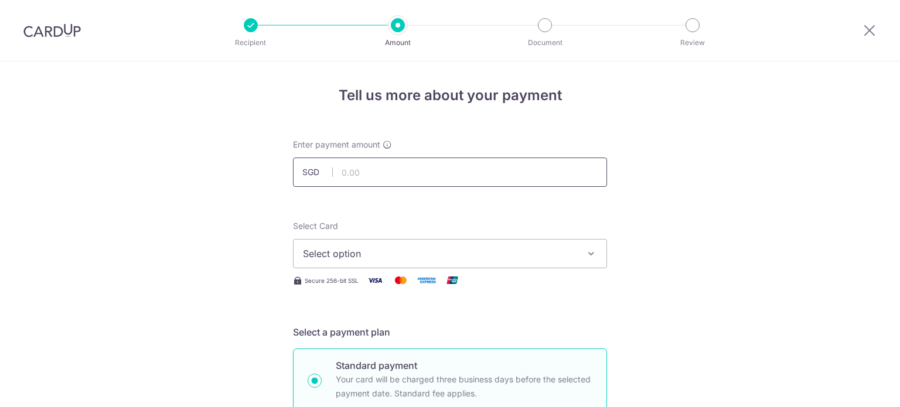
drag, startPoint x: 0, startPoint y: 0, endPoint x: 339, endPoint y: 152, distance: 371.0
click at [339, 158] on input "text" at bounding box center [450, 172] width 314 height 29
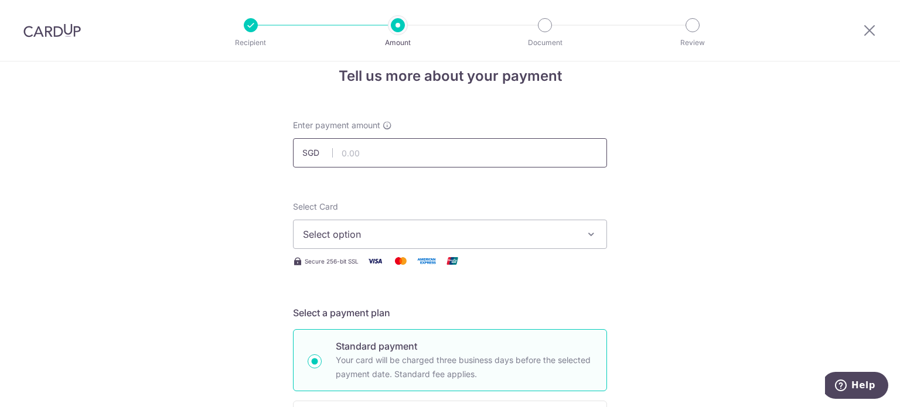
type input "240.01"
click at [407, 241] on span "Select option" at bounding box center [439, 234] width 273 height 14
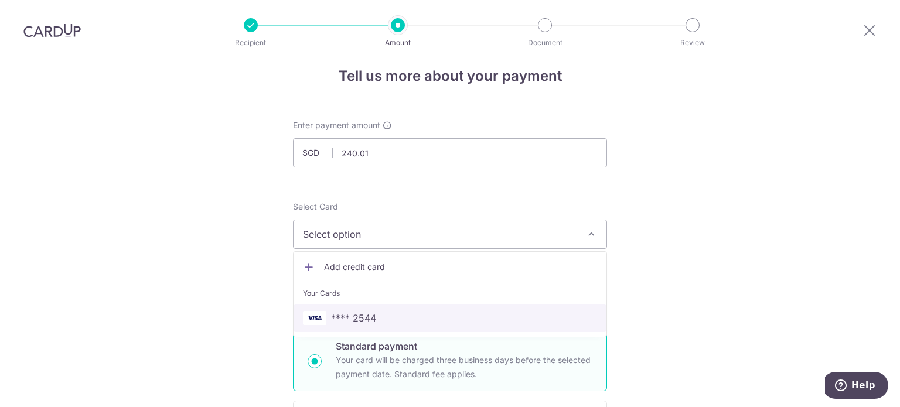
click at [364, 311] on span "**** 2544" at bounding box center [353, 318] width 45 height 14
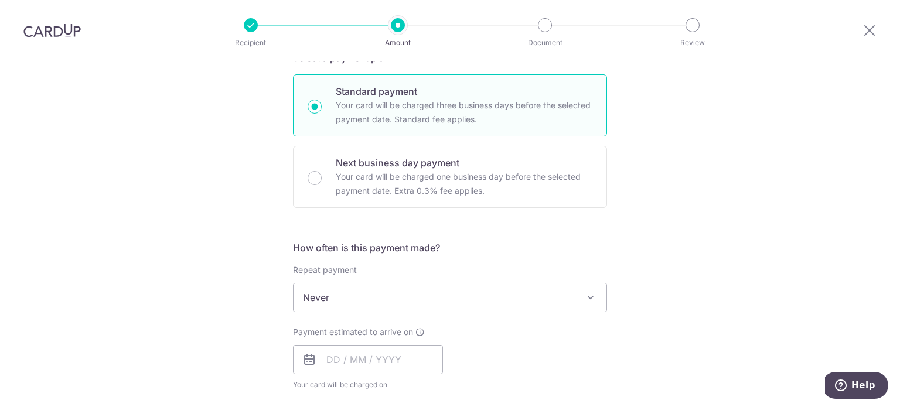
scroll to position [332, 0]
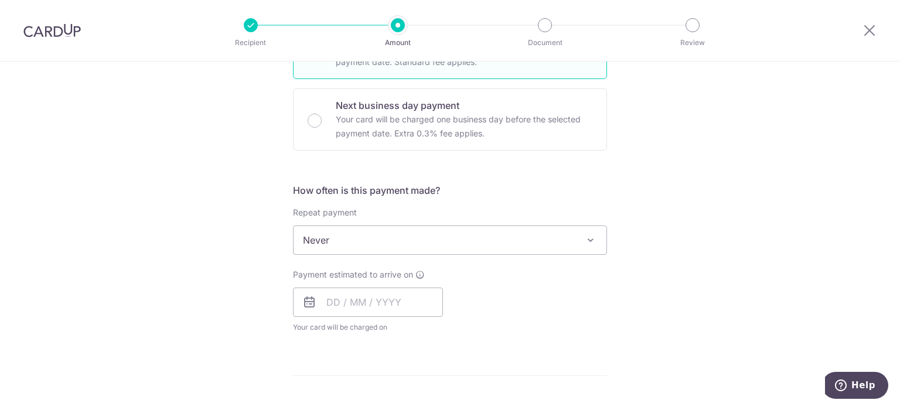
click at [513, 244] on span "Never" at bounding box center [449, 240] width 313 height 28
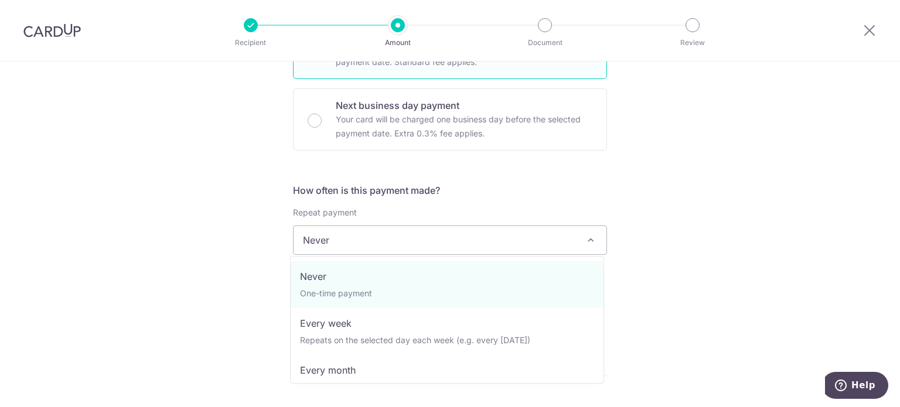
click at [835, 251] on div "Tell us more about your payment Enter payment amount SGD 240.01 240.01 Select C…" at bounding box center [450, 260] width 900 height 1060
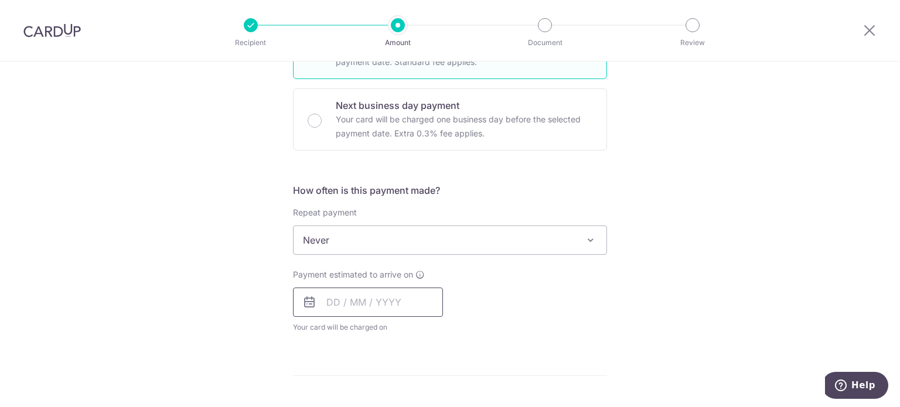
click at [383, 298] on input "text" at bounding box center [368, 302] width 150 height 29
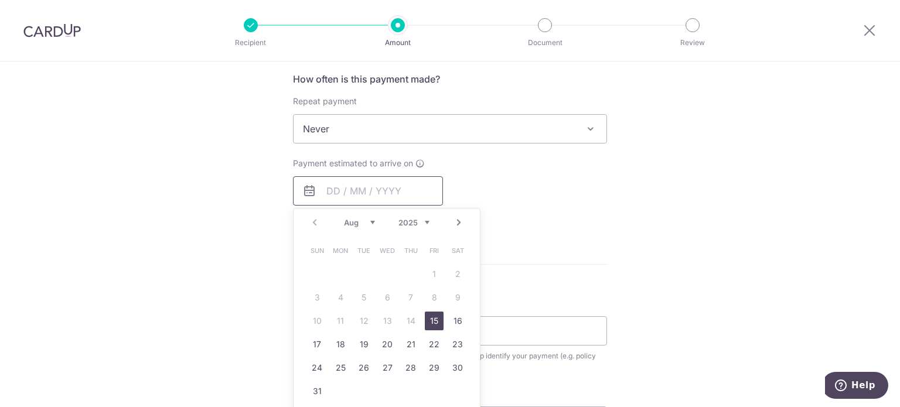
scroll to position [449, 0]
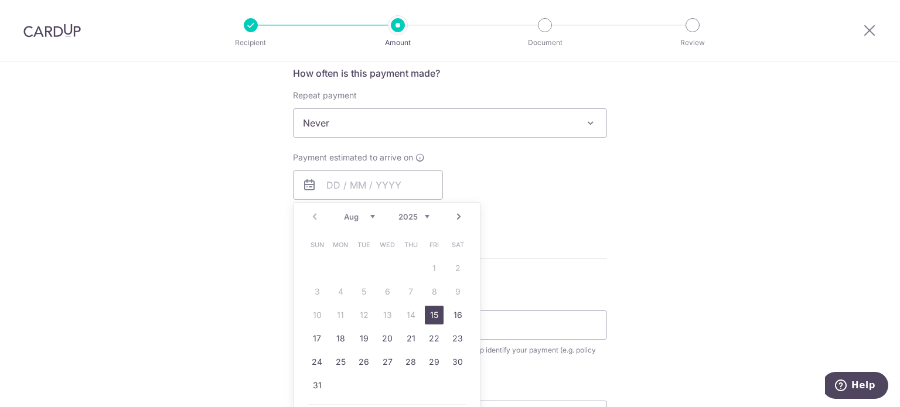
click at [429, 315] on link "15" at bounding box center [434, 315] width 19 height 19
type input "[DATE]"
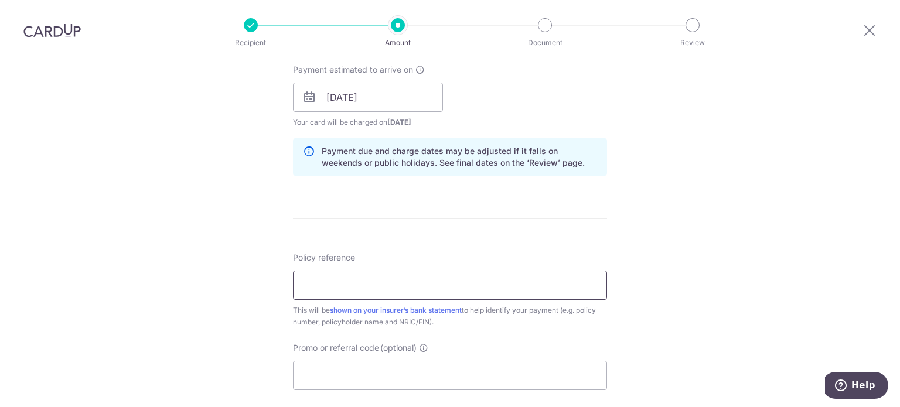
scroll to position [547, 0]
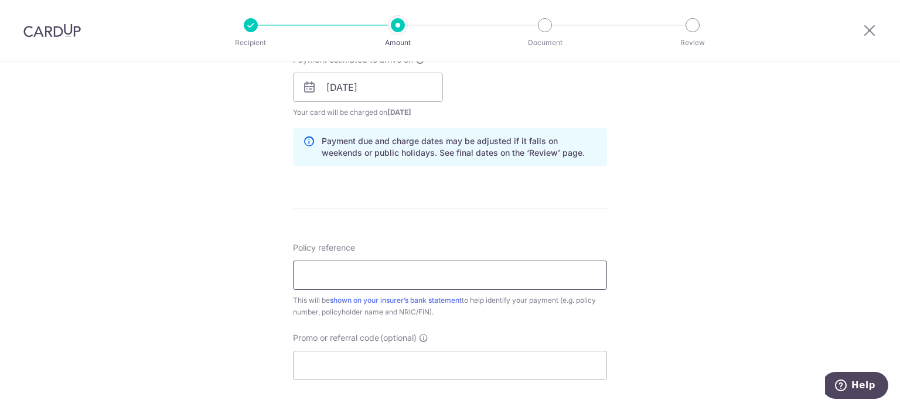
click at [357, 274] on input "Policy reference" at bounding box center [450, 275] width 314 height 29
type input "0214482287"
click at [366, 373] on input "Promo or referral code (optional)" at bounding box center [450, 365] width 314 height 29
paste input "OFF225"
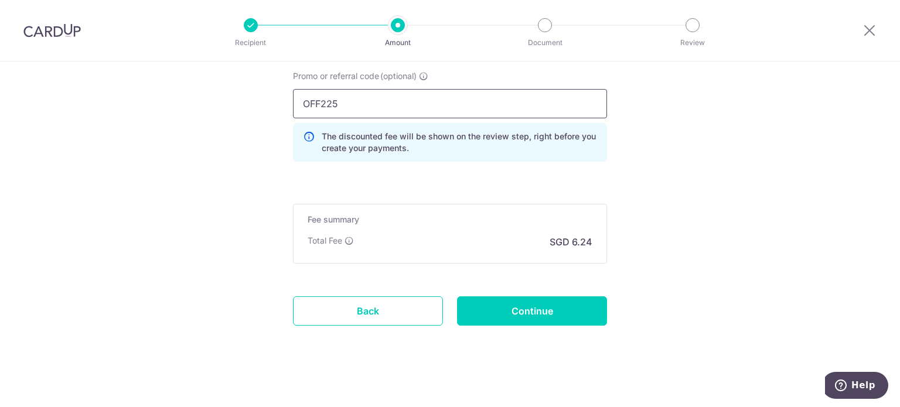
scroll to position [813, 0]
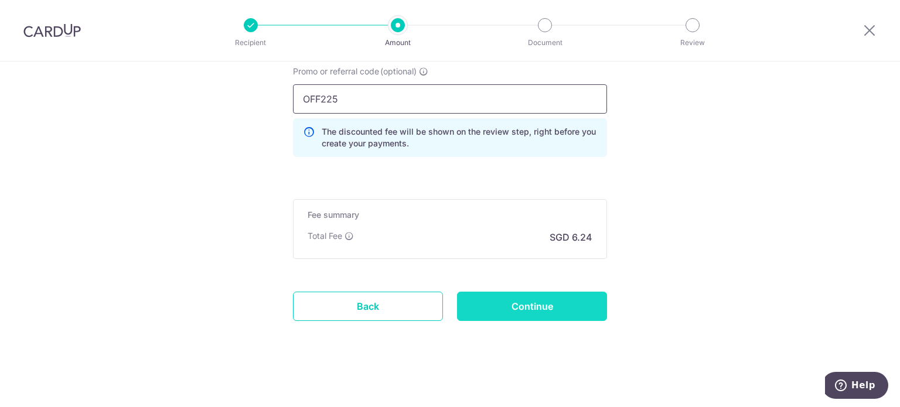
type input "OFF225"
click at [536, 301] on input "Continue" at bounding box center [532, 306] width 150 height 29
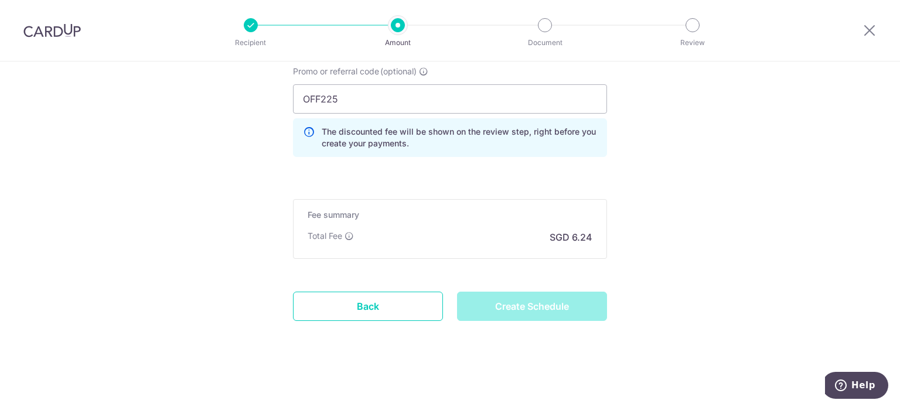
type input "Create Schedule"
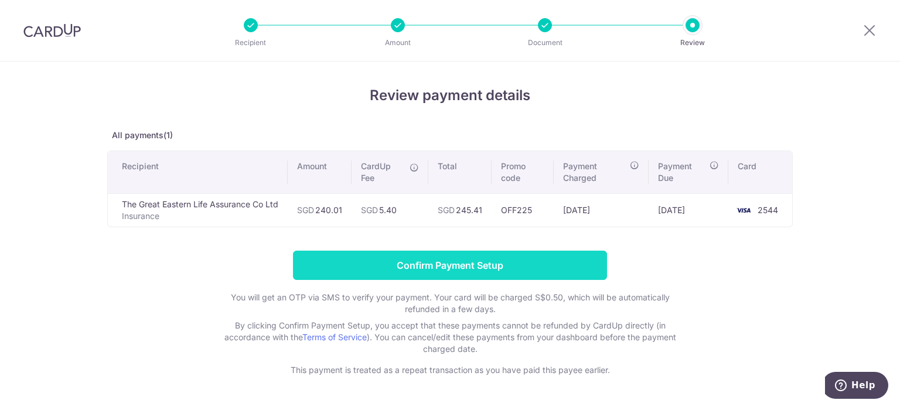
click at [544, 271] on input "Confirm Payment Setup" at bounding box center [450, 265] width 314 height 29
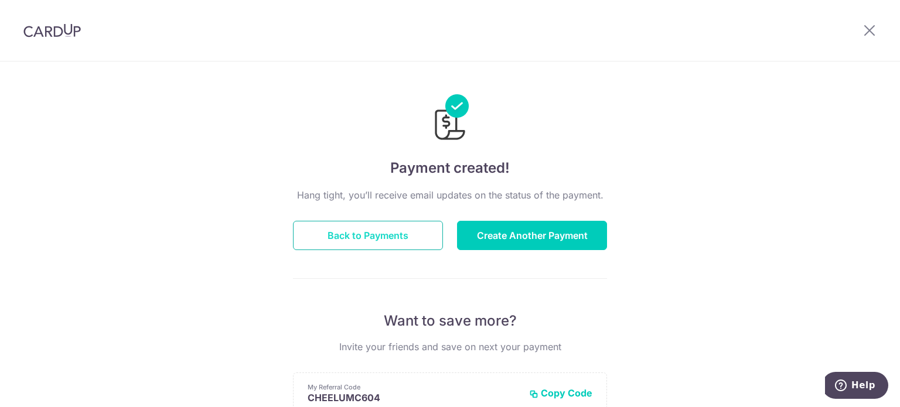
click at [384, 229] on button "Back to Payments" at bounding box center [368, 235] width 150 height 29
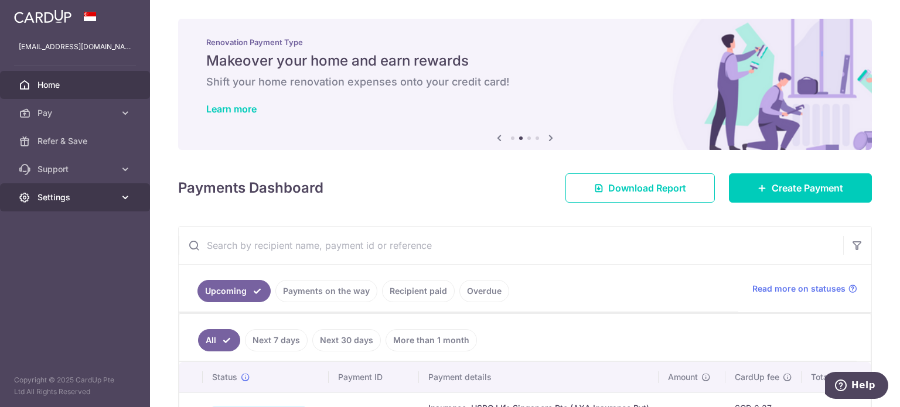
click at [118, 199] on link "Settings" at bounding box center [75, 197] width 150 height 28
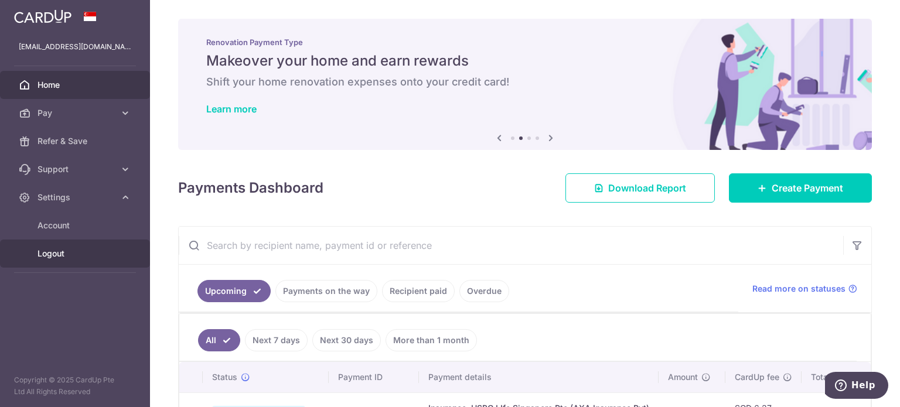
click at [55, 250] on span "Logout" at bounding box center [75, 254] width 77 height 12
